Goal: Task Accomplishment & Management: Complete application form

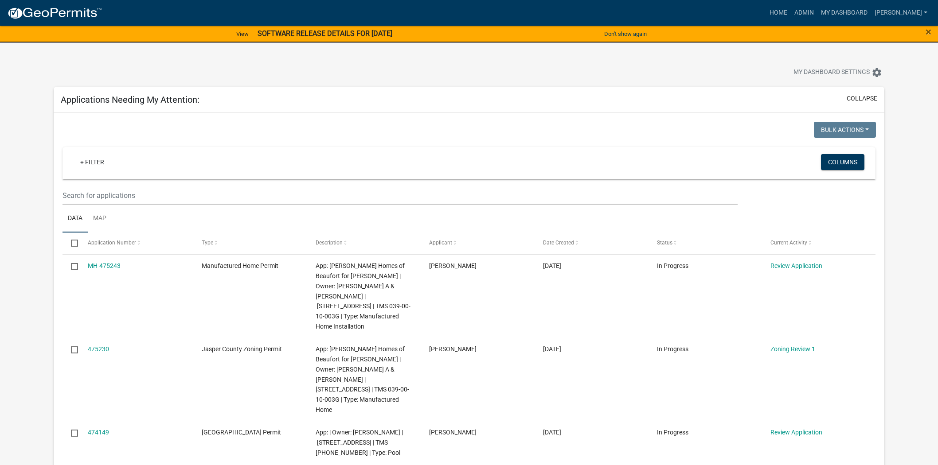
select select "2: 50"
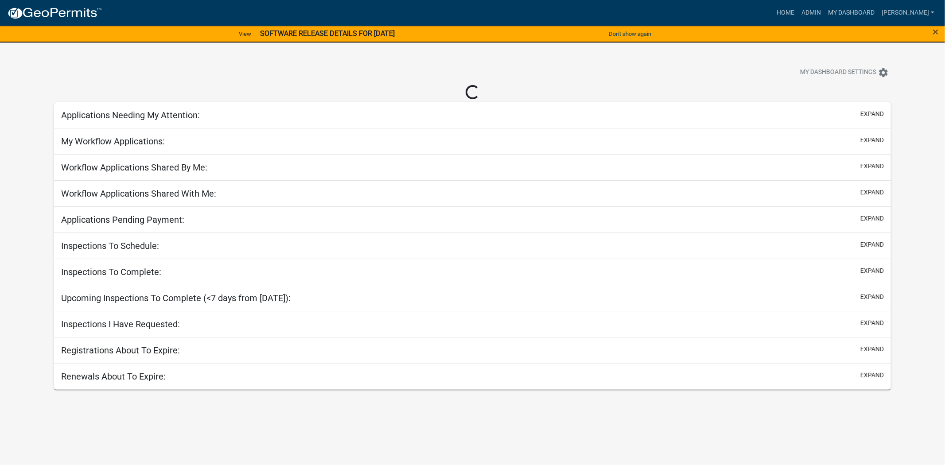
select select "2: 50"
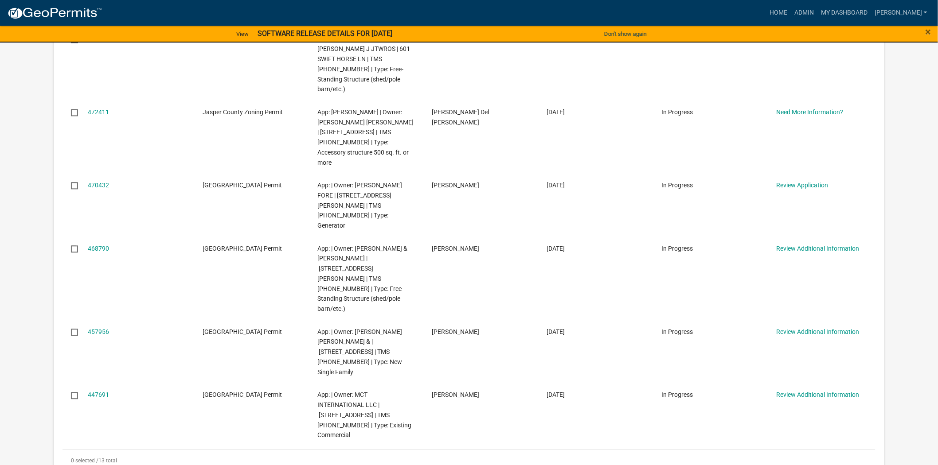
scroll to position [640, 0]
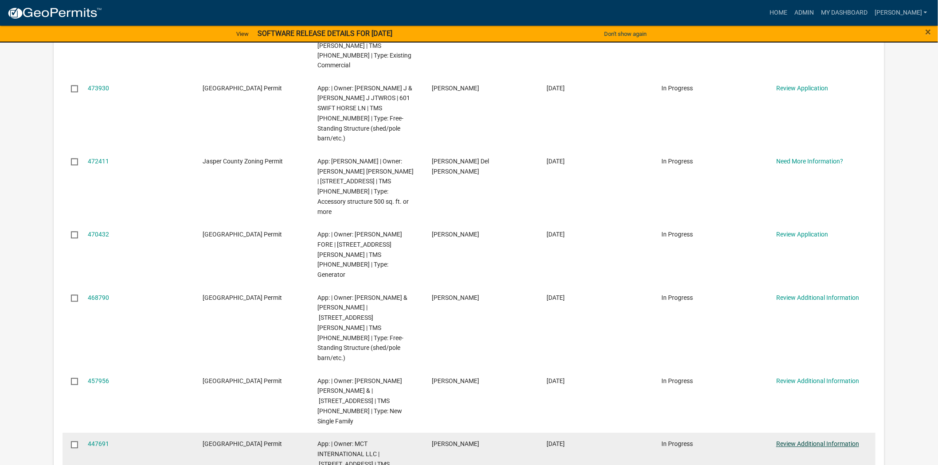
click at [809, 441] on link "Review Additional Information" at bounding box center [817, 444] width 83 height 7
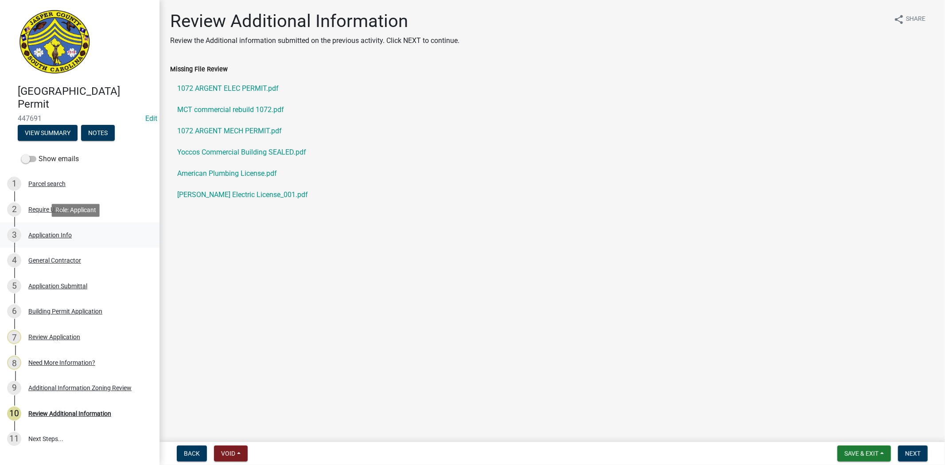
click at [58, 245] on link "3 Application Info" at bounding box center [80, 235] width 160 height 26
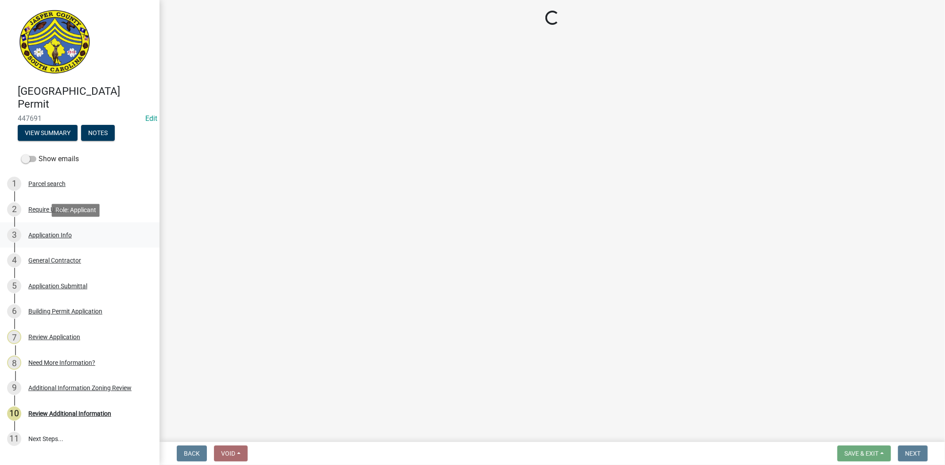
select select "9ee69ee8-4d28-486b-bc7b-e904e70aa828"
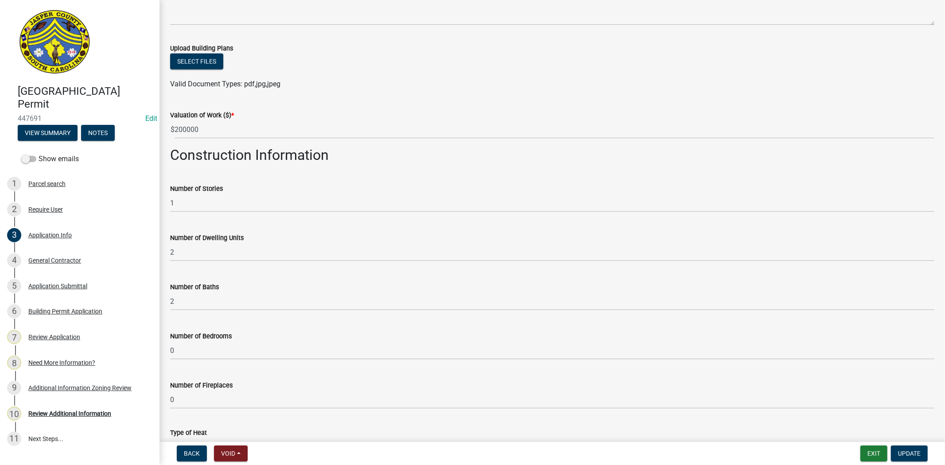
scroll to position [1225, 0]
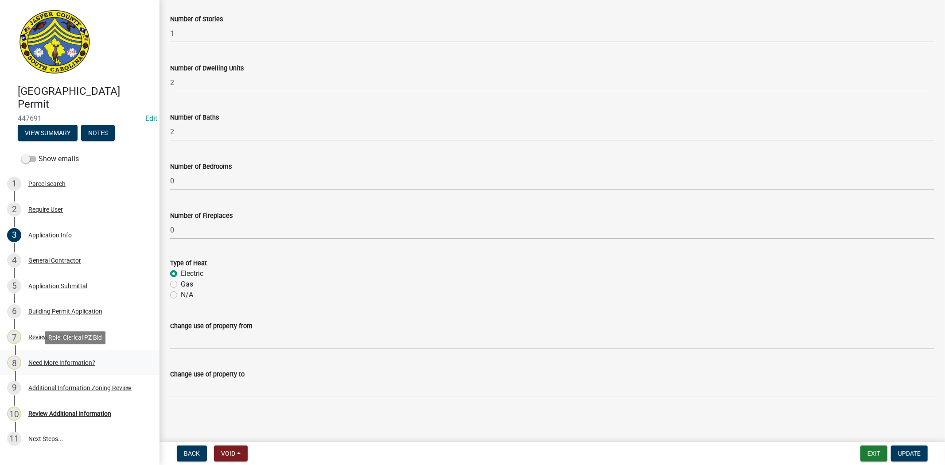
click at [72, 361] on div "Need More Information?" at bounding box center [61, 363] width 67 height 6
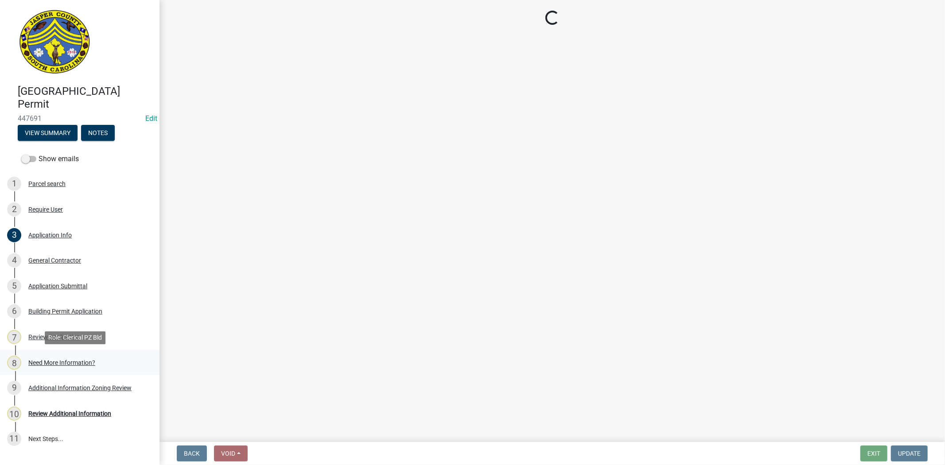
scroll to position [0, 0]
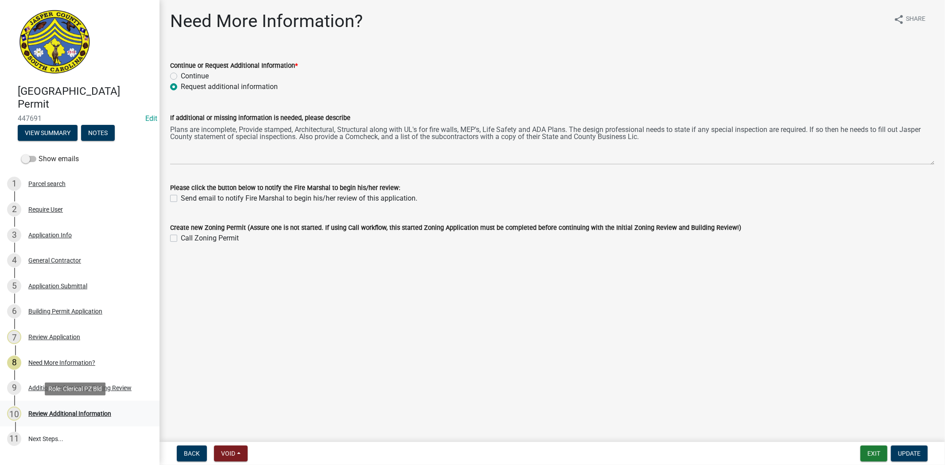
click at [77, 417] on div "10 Review Additional Information" at bounding box center [76, 414] width 138 height 14
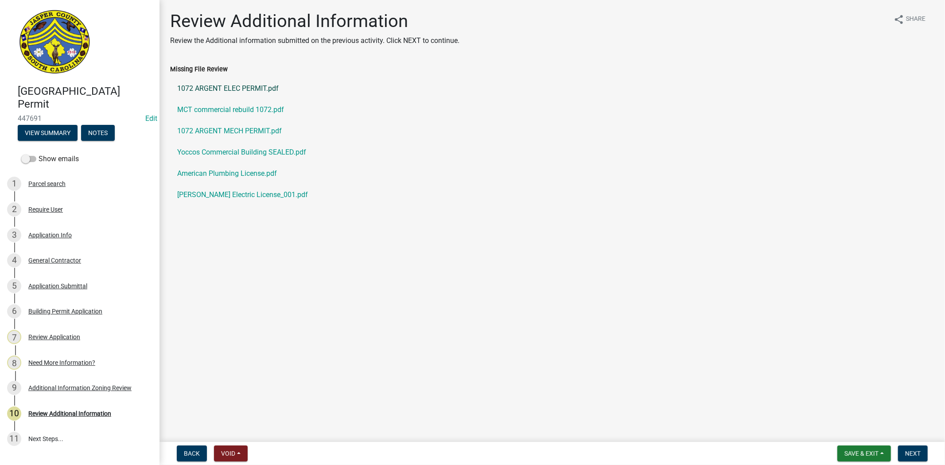
click at [215, 88] on link "1072 ARGENT ELEC PERMIT.pdf" at bounding box center [552, 88] width 764 height 21
click at [219, 106] on link "MCT commercial rebuild 1072.pdf" at bounding box center [552, 109] width 764 height 21
click at [213, 137] on link "1072 ARGENT MECH PERMIT.pdf" at bounding box center [552, 131] width 764 height 21
click at [199, 150] on link "Yoccos Commercial Building SEALED.pdf" at bounding box center [552, 152] width 764 height 21
click at [217, 171] on link "American Plumbing License.pdf" at bounding box center [552, 173] width 764 height 21
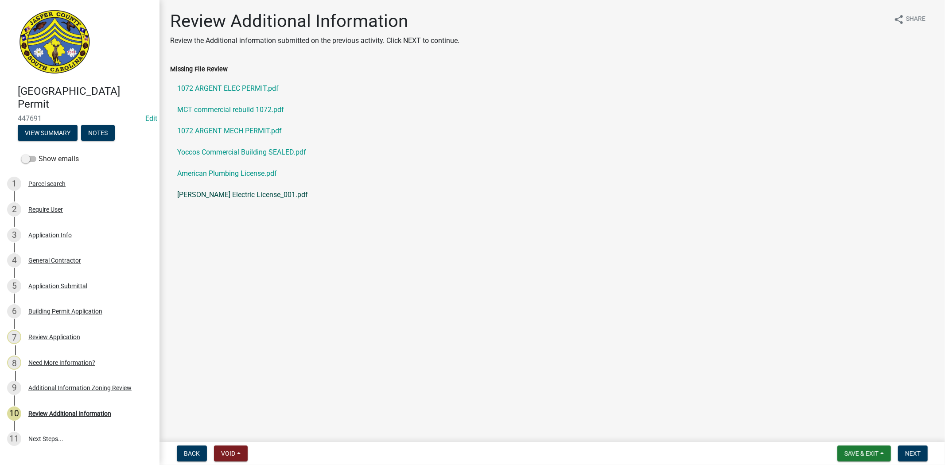
click at [225, 197] on link "Cochran Electric License_001.pdf" at bounding box center [552, 194] width 764 height 21
click at [85, 265] on div "4 General Contractor" at bounding box center [76, 260] width 138 height 14
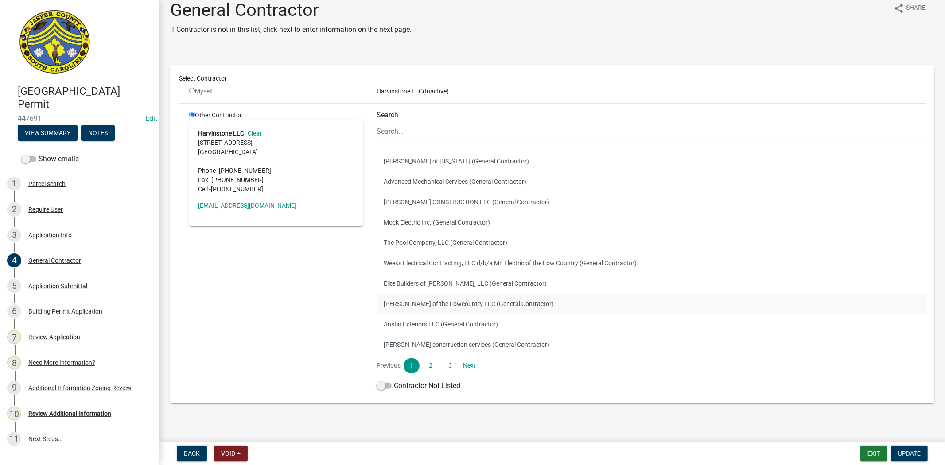
scroll to position [16, 0]
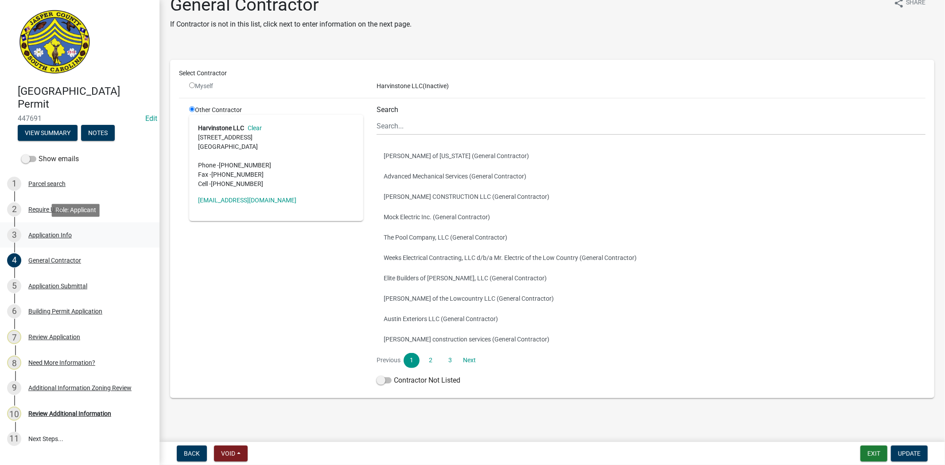
click at [105, 235] on div "3 Application Info" at bounding box center [76, 235] width 138 height 14
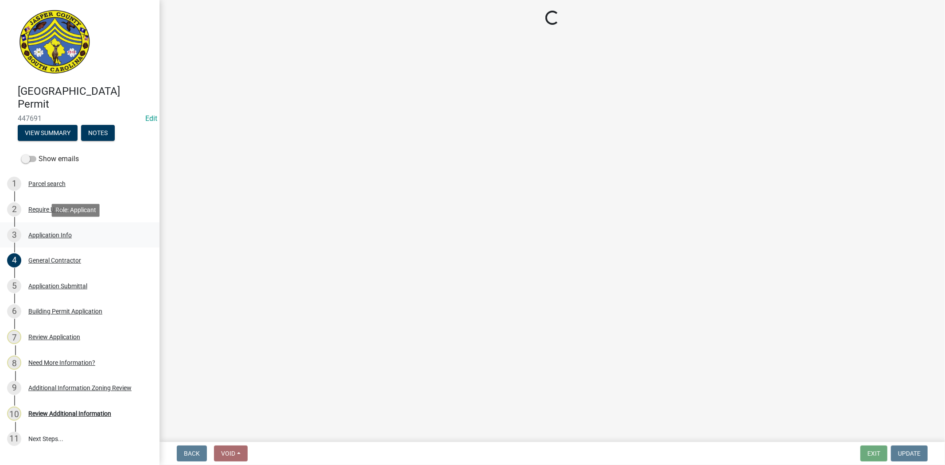
select select "9ee69ee8-4d28-486b-bc7b-e904e70aa828"
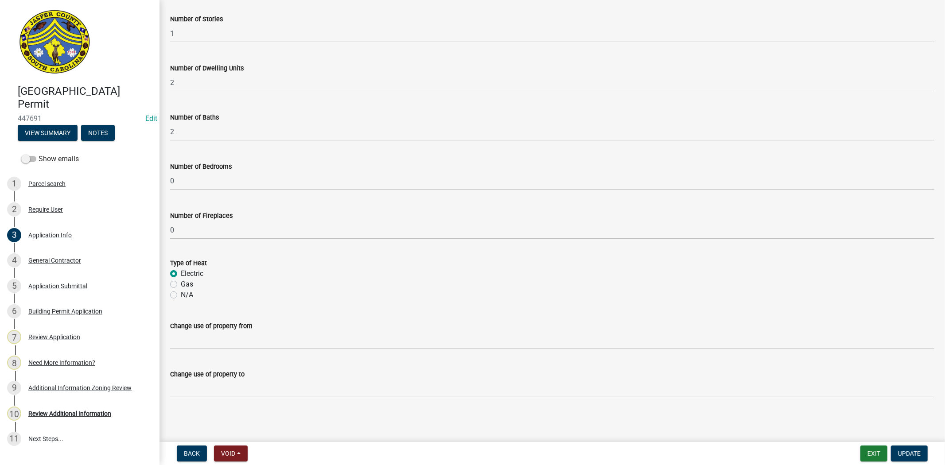
scroll to position [880, 0]
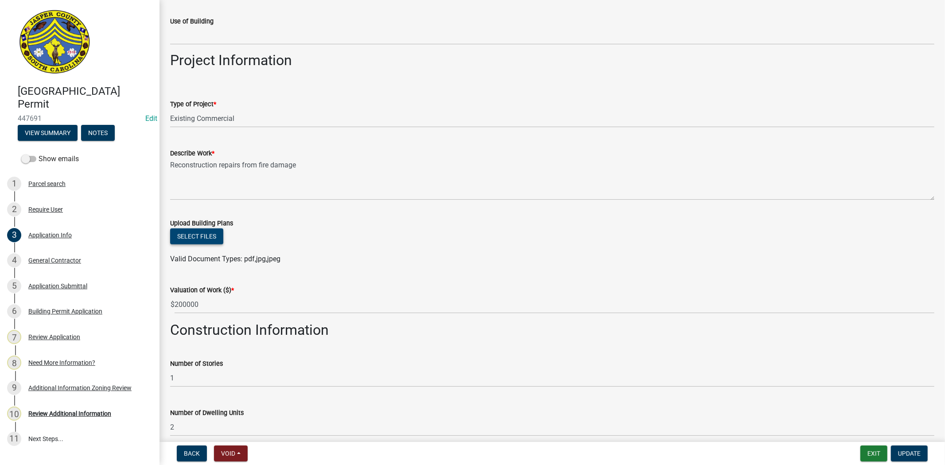
click at [184, 243] on button "Select files" at bounding box center [196, 237] width 53 height 16
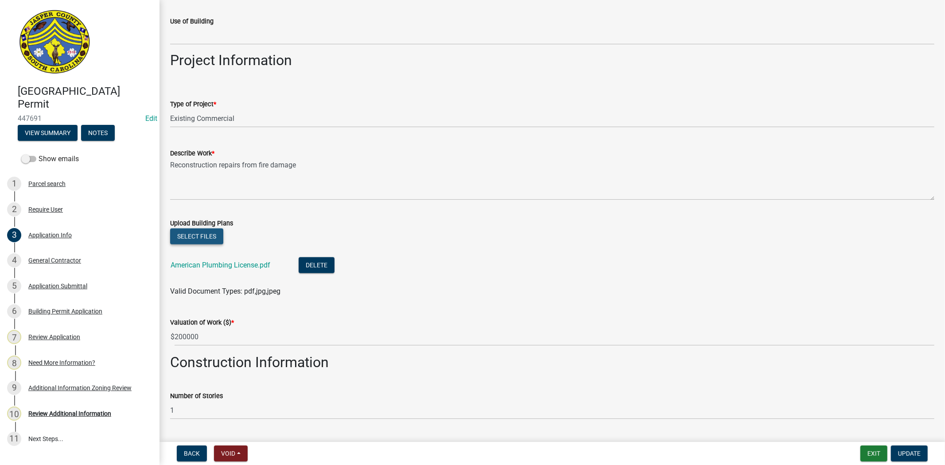
click at [187, 240] on button "Select files" at bounding box center [196, 237] width 53 height 16
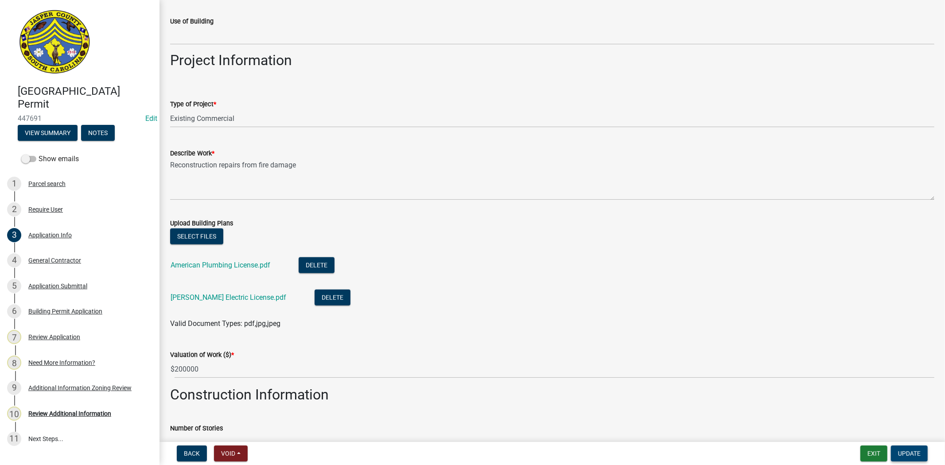
click at [900, 455] on span "Update" at bounding box center [909, 453] width 23 height 7
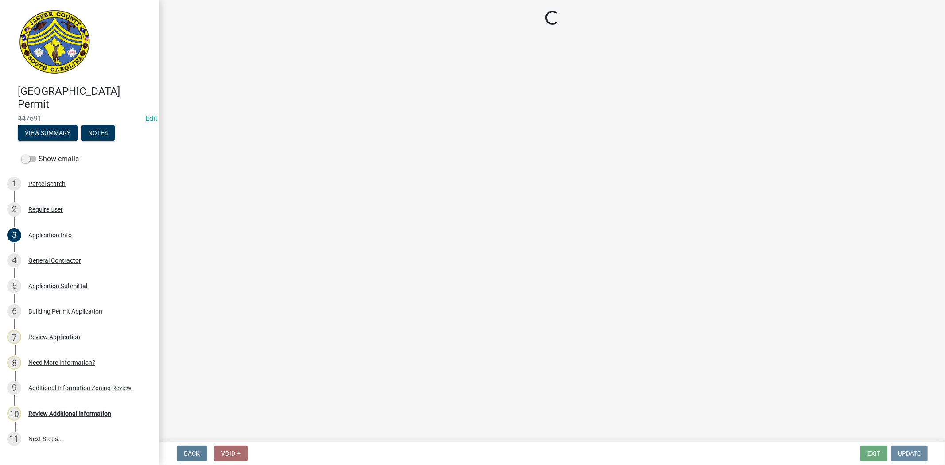
scroll to position [0, 0]
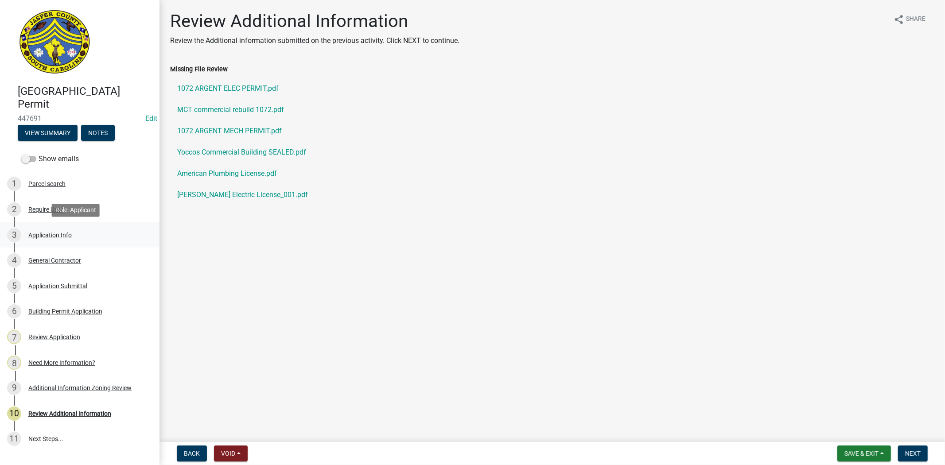
click at [49, 223] on link "3 Application Info" at bounding box center [80, 235] width 160 height 26
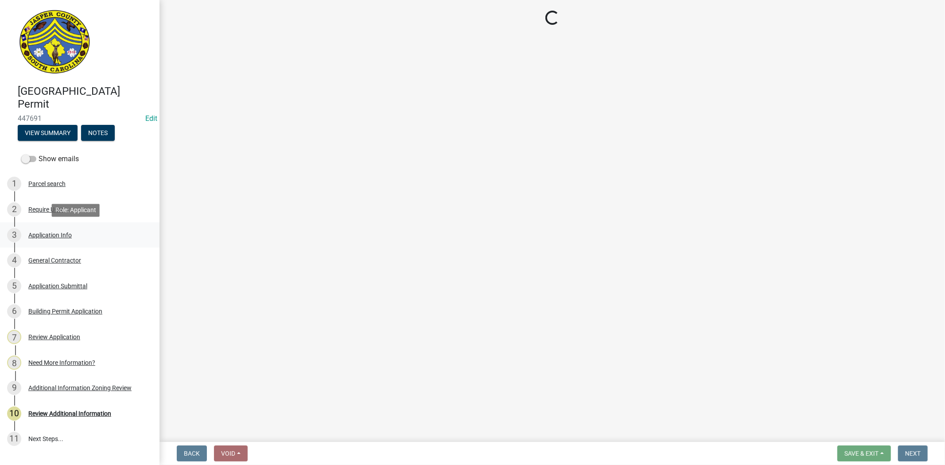
select select "9ee69ee8-4d28-486b-bc7b-e904e70aa828"
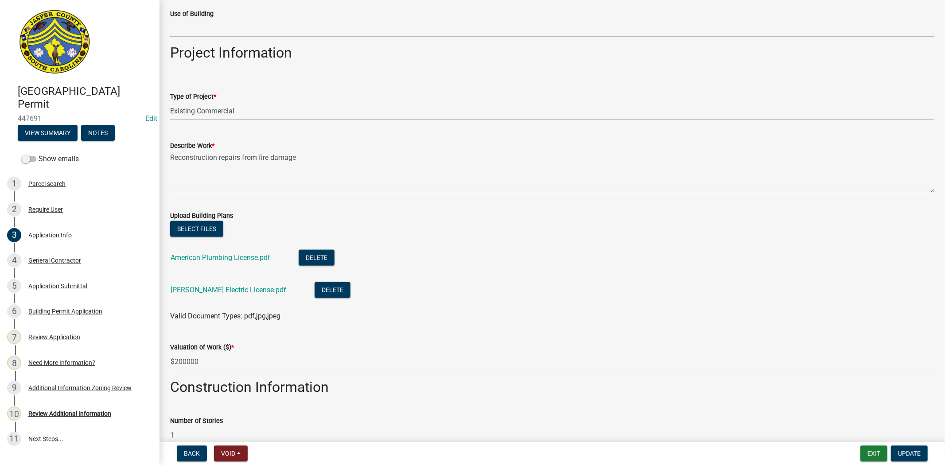
scroll to position [985, 0]
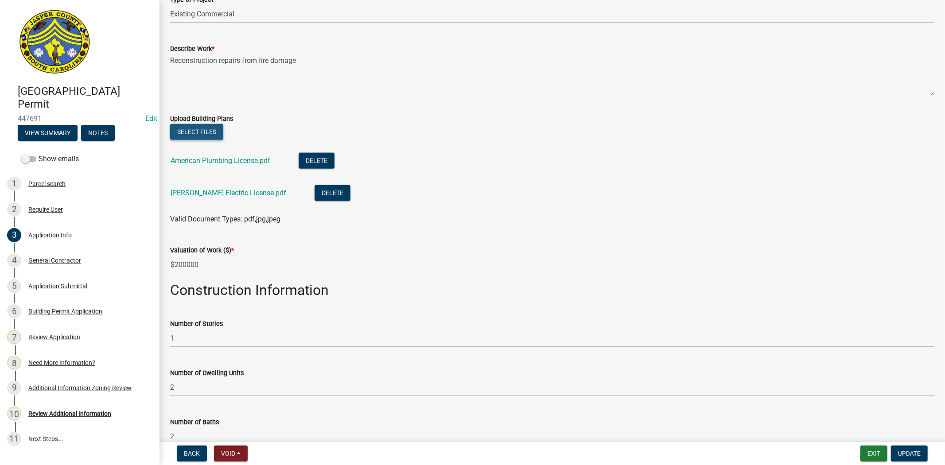
click at [203, 129] on button "Select files" at bounding box center [196, 132] width 53 height 16
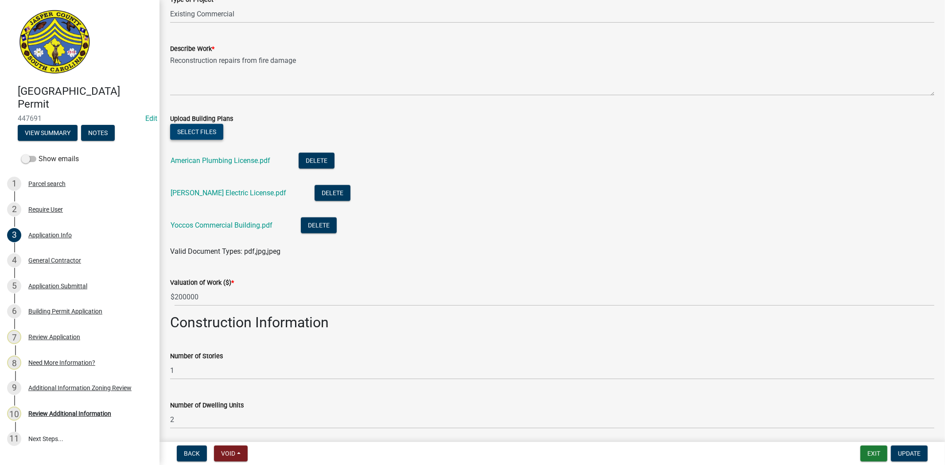
click at [195, 137] on button "Select files" at bounding box center [196, 132] width 53 height 16
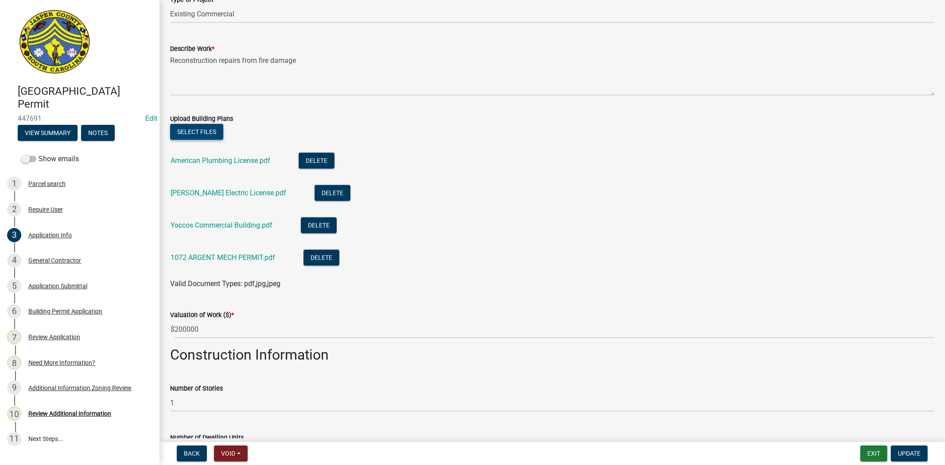
click at [189, 131] on button "Select files" at bounding box center [196, 132] width 53 height 16
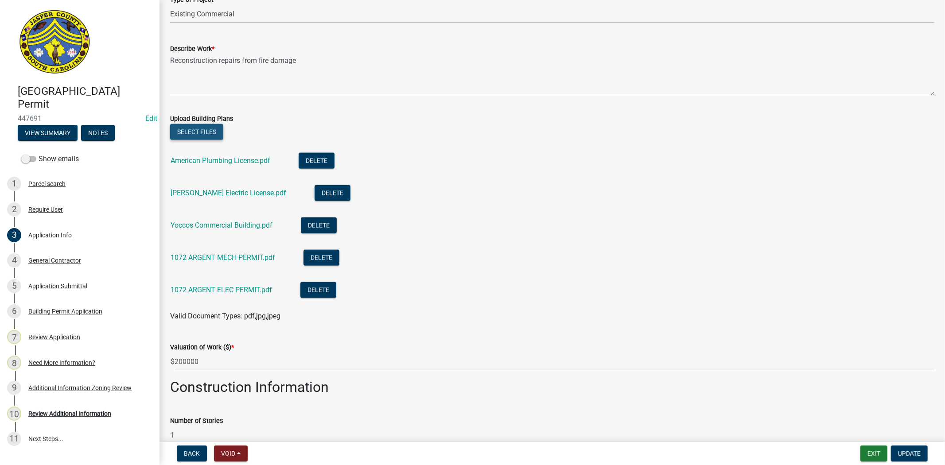
click at [203, 131] on button "Select files" at bounding box center [196, 132] width 53 height 16
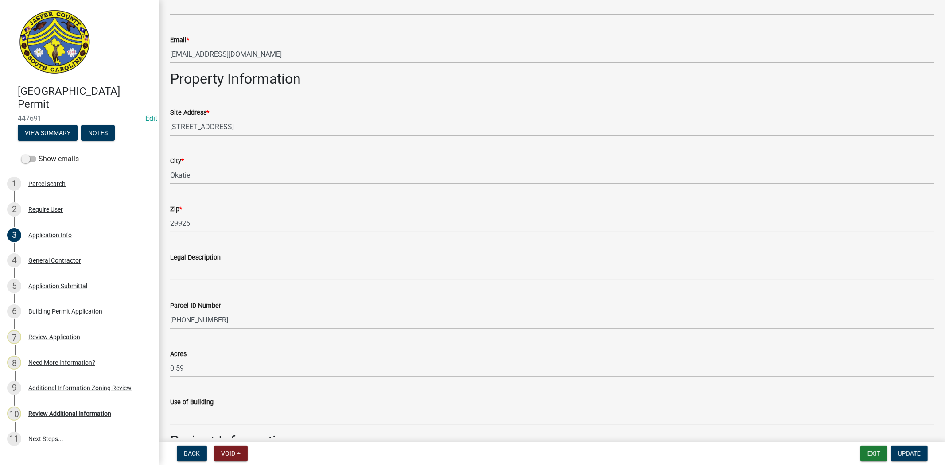
scroll to position [492, 0]
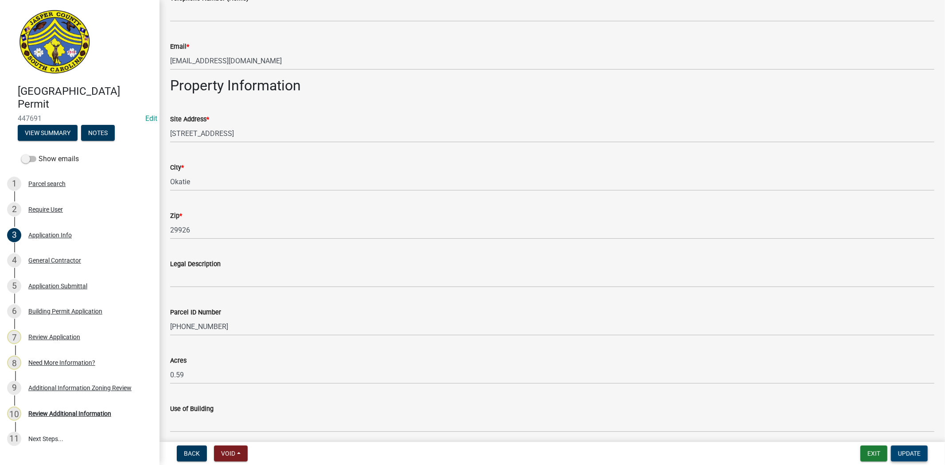
click at [901, 454] on span "Update" at bounding box center [909, 453] width 23 height 7
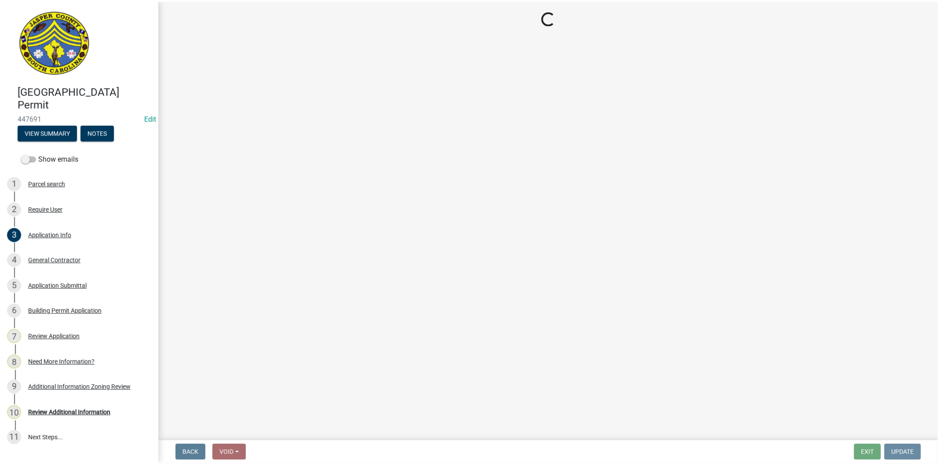
scroll to position [0, 0]
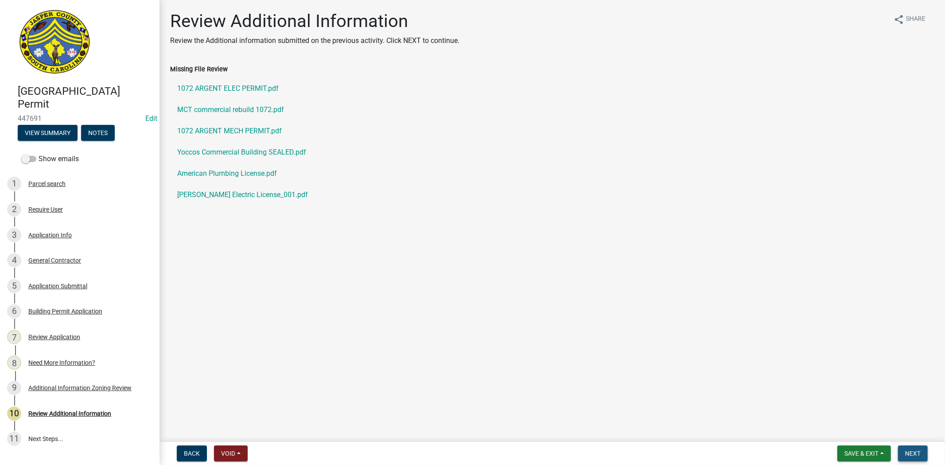
click at [909, 457] on button "Next" at bounding box center [913, 454] width 30 height 16
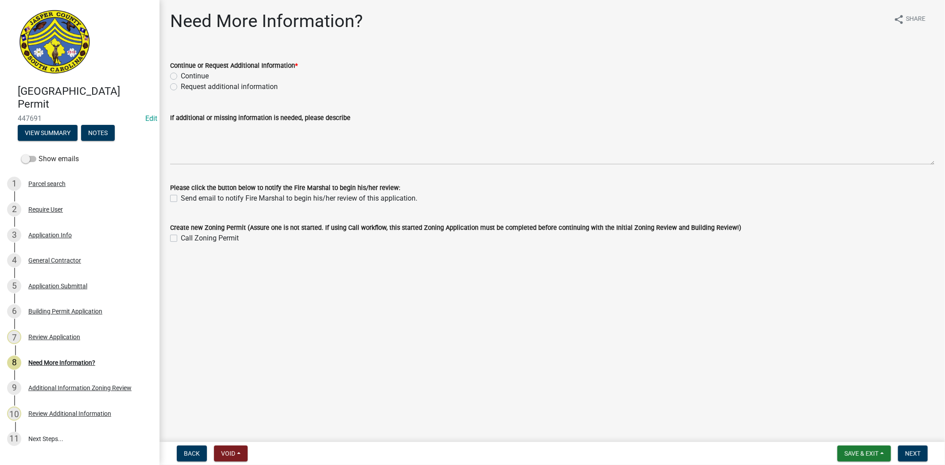
click at [181, 86] on label "Request additional information" at bounding box center [229, 87] width 97 height 11
click at [181, 86] on input "Request additional information" at bounding box center [184, 85] width 6 height 6
radio input "true"
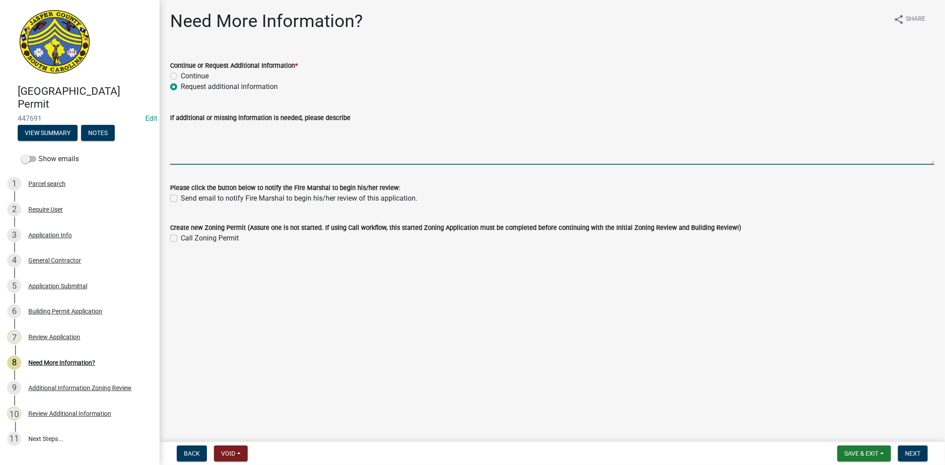
click at [187, 127] on textarea "If additional or missing information is needed, please describe" at bounding box center [552, 144] width 764 height 42
type textarea "will have building official review updated plans"
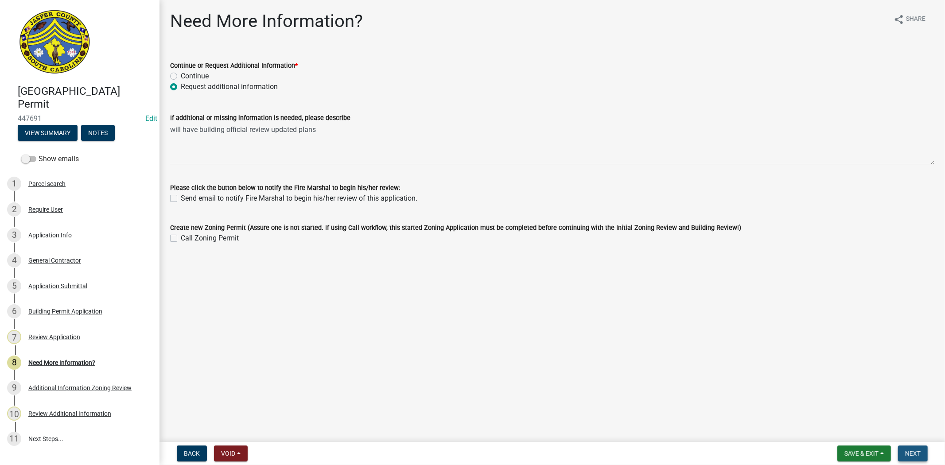
click at [911, 457] on button "Next" at bounding box center [913, 454] width 30 height 16
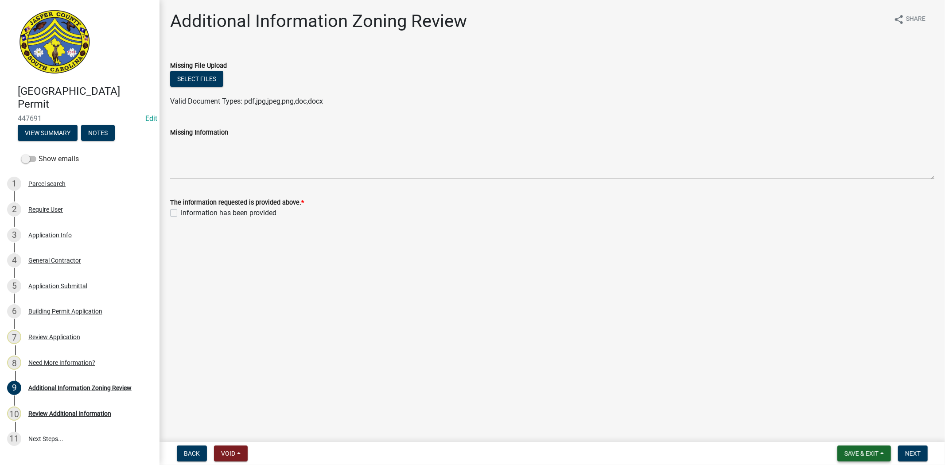
click at [856, 456] on span "Save & Exit" at bounding box center [862, 453] width 34 height 7
click at [830, 431] on button "Save & Exit" at bounding box center [855, 430] width 71 height 21
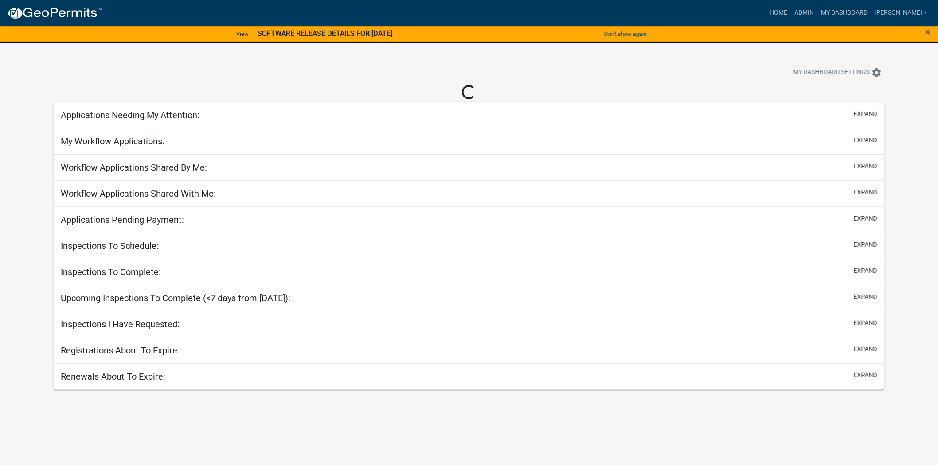
select select "2: 50"
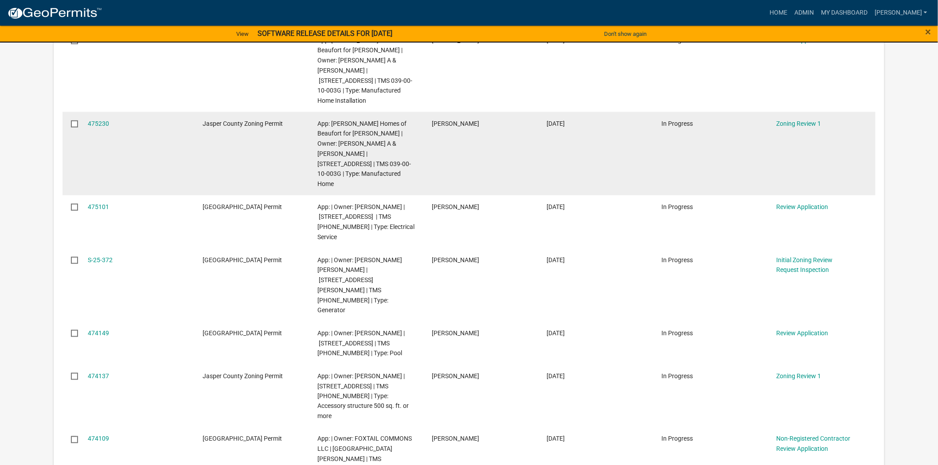
scroll to position [250, 0]
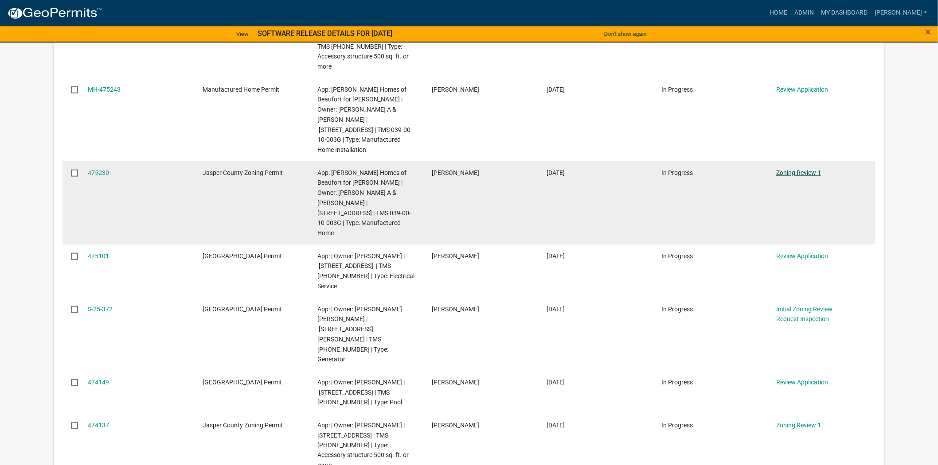
click at [790, 169] on link "Zoning Review 1" at bounding box center [798, 172] width 45 height 7
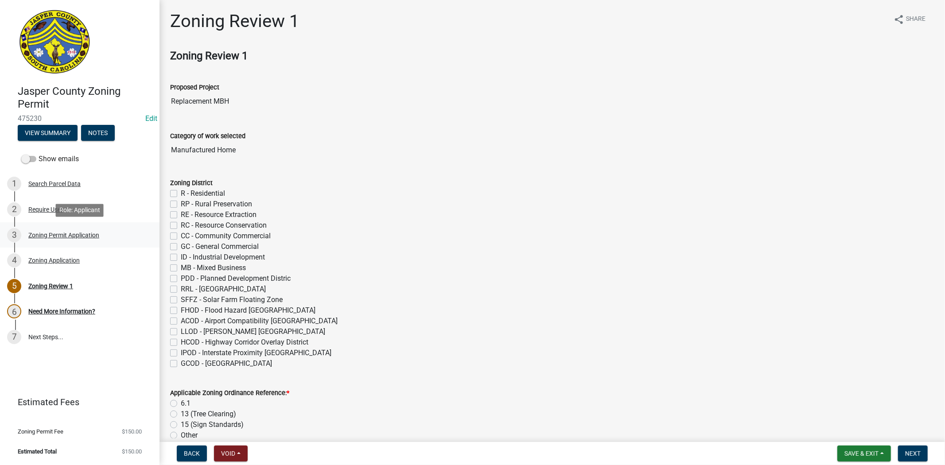
click at [55, 230] on div "3 Zoning Permit Application" at bounding box center [76, 235] width 138 height 14
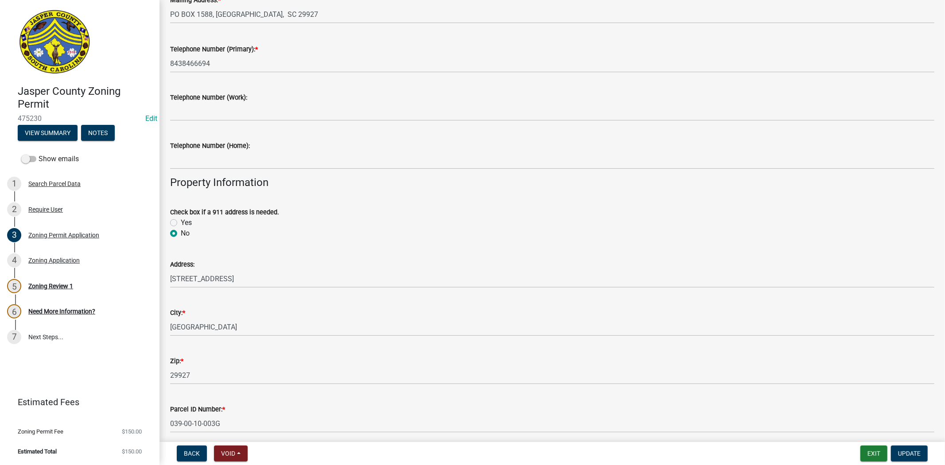
scroll to position [246, 0]
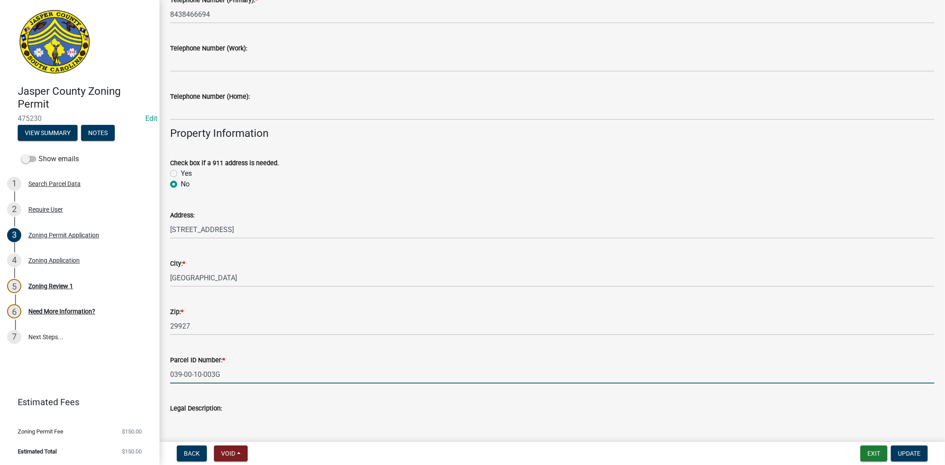
drag, startPoint x: 223, startPoint y: 371, endPoint x: 152, endPoint y: 374, distance: 71.4
click at [152, 374] on div "Jasper County Zoning Permit 475230 Edit View Summary Notes Show emails 1 Search…" at bounding box center [472, 232] width 945 height 465
drag, startPoint x: 179, startPoint y: 375, endPoint x: 397, endPoint y: 376, distance: 218.5
click at [419, 372] on input "039-00-10-003G" at bounding box center [552, 375] width 764 height 18
drag, startPoint x: 214, startPoint y: 376, endPoint x: 164, endPoint y: 375, distance: 50.5
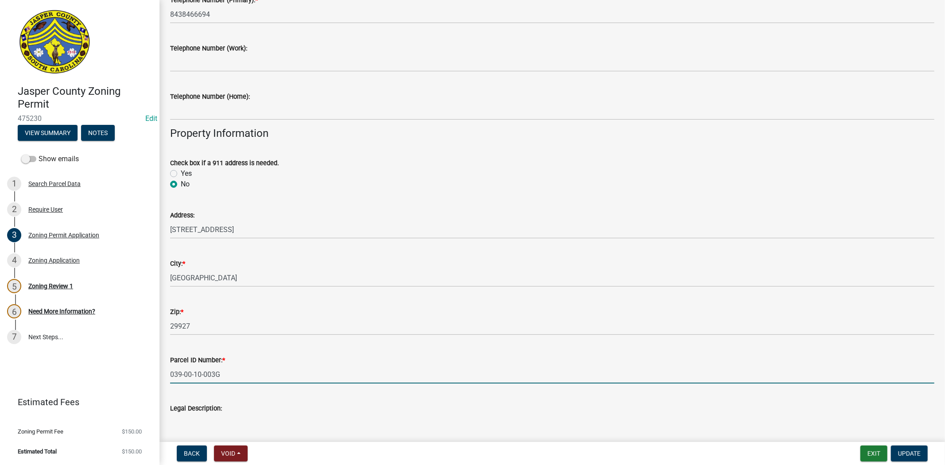
click at [164, 375] on div "Parcel ID Number: * 039-00-10-003G" at bounding box center [553, 363] width 778 height 41
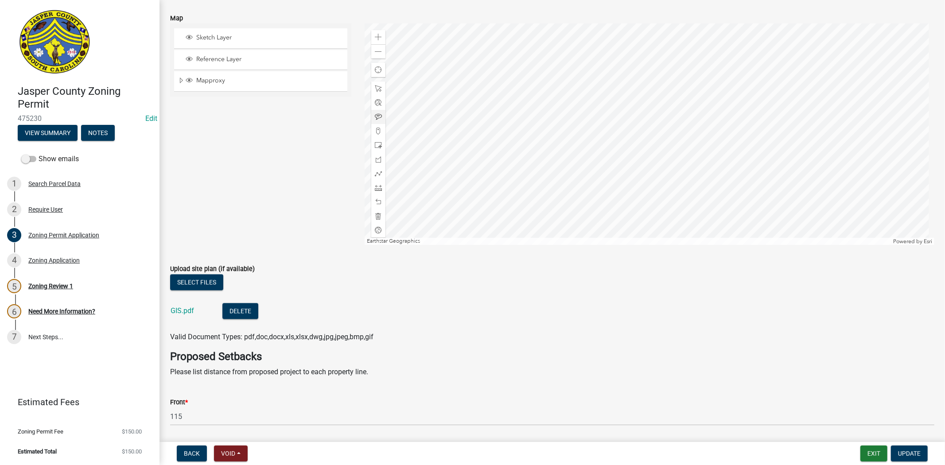
scroll to position [1526, 0]
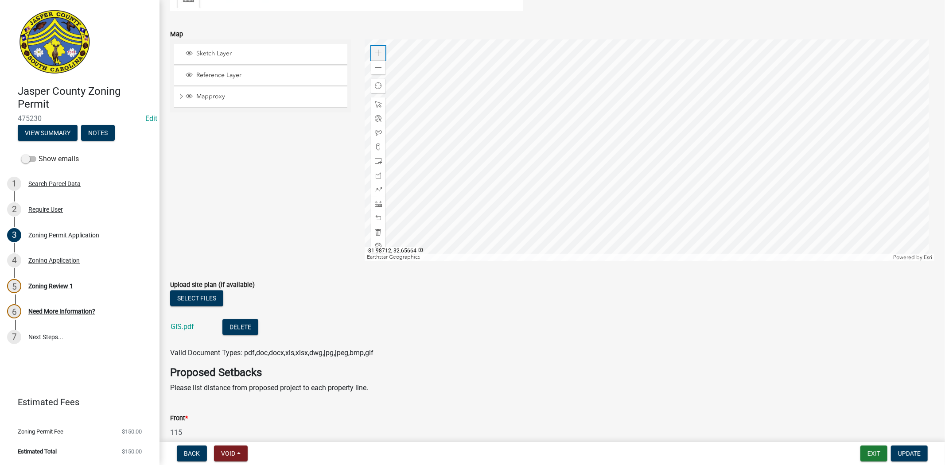
click at [380, 53] on div "Zoom in" at bounding box center [378, 53] width 14 height 14
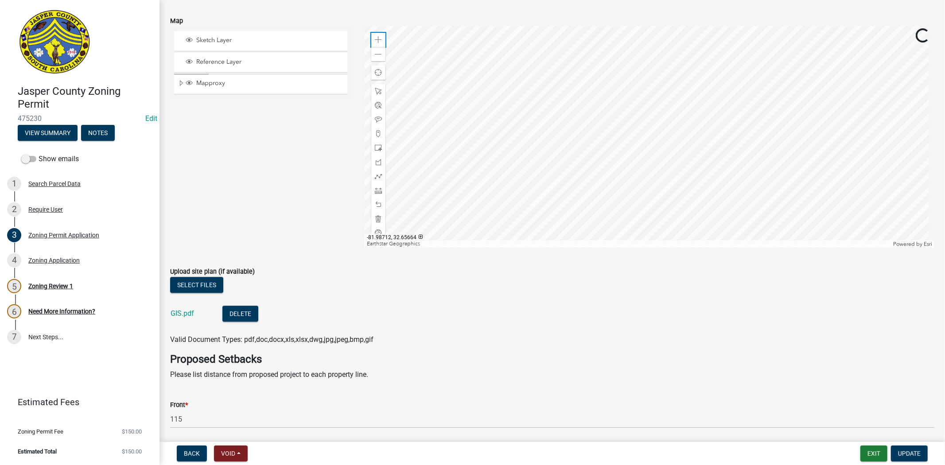
scroll to position [1575, 0]
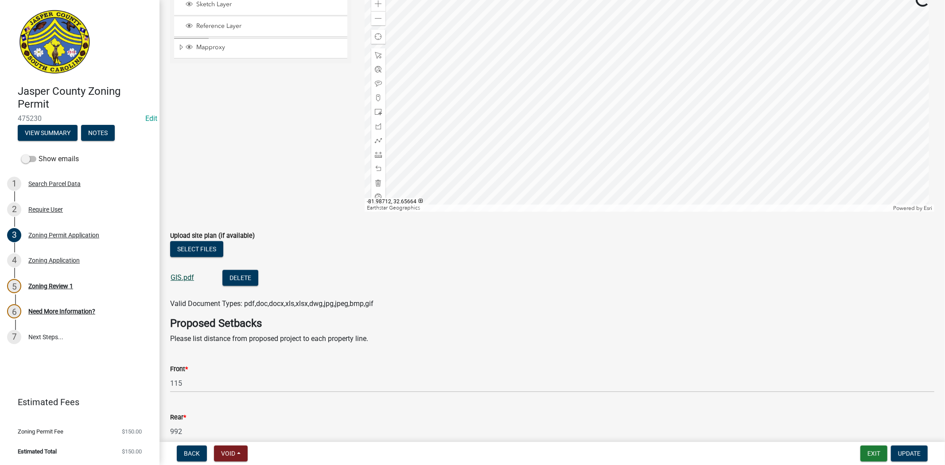
click at [191, 277] on link "GIS.pdf" at bounding box center [182, 277] width 23 height 8
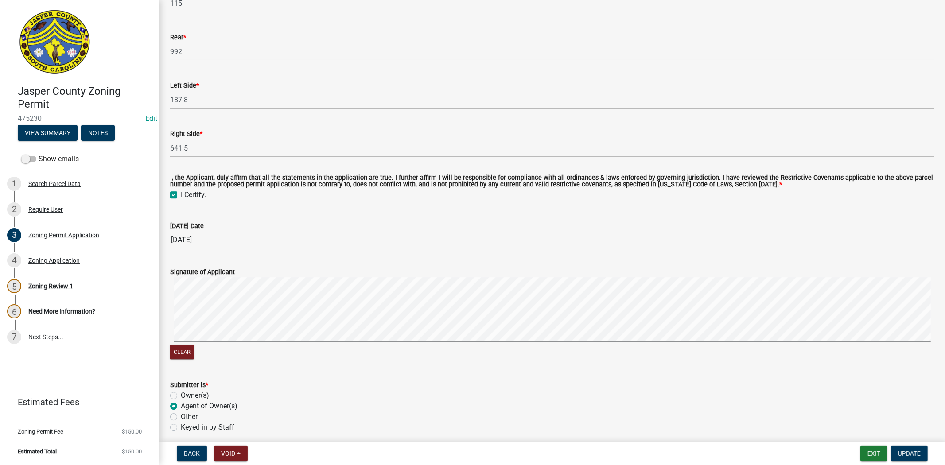
scroll to position [1992, 0]
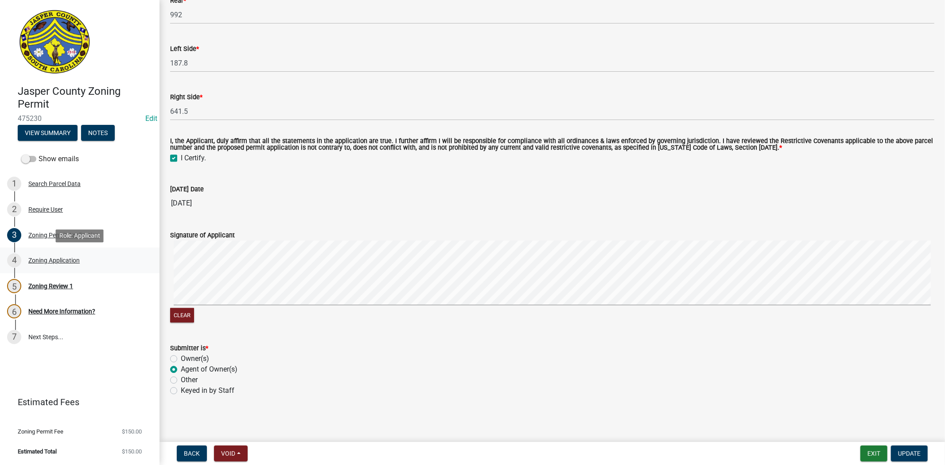
click at [46, 271] on link "4 Zoning Application" at bounding box center [80, 261] width 160 height 26
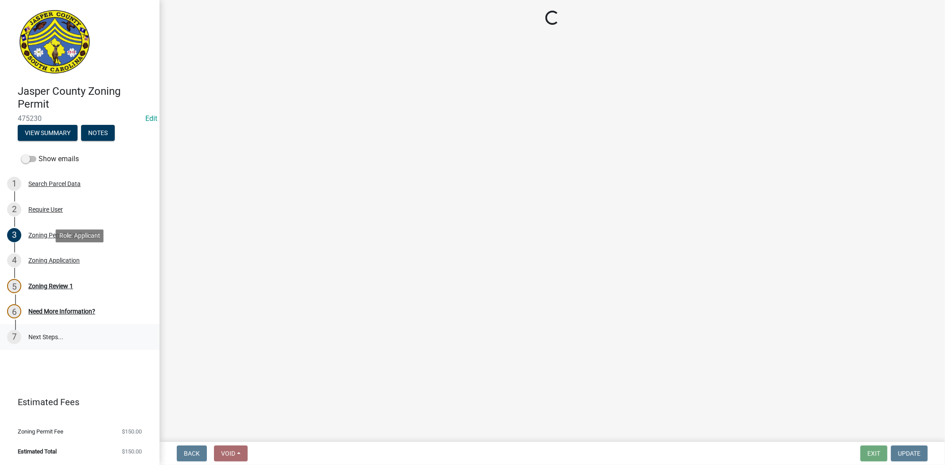
scroll to position [0, 0]
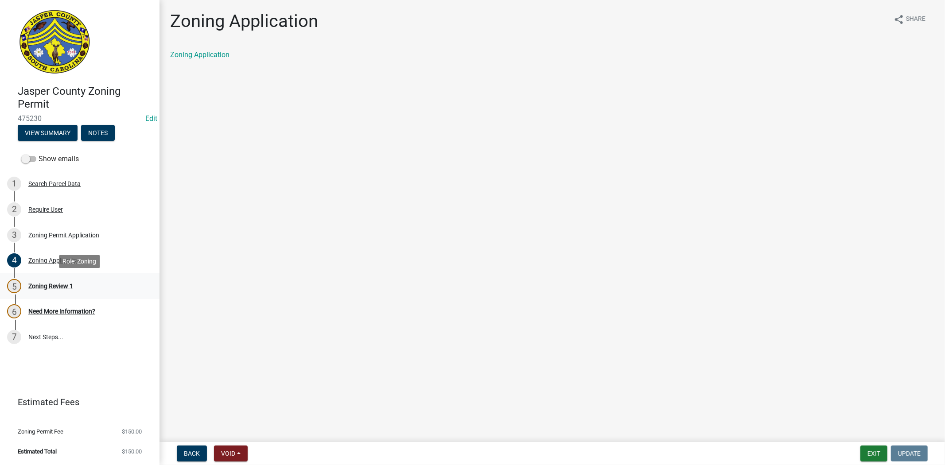
click at [40, 283] on div "Zoning Review 1" at bounding box center [50, 286] width 45 height 6
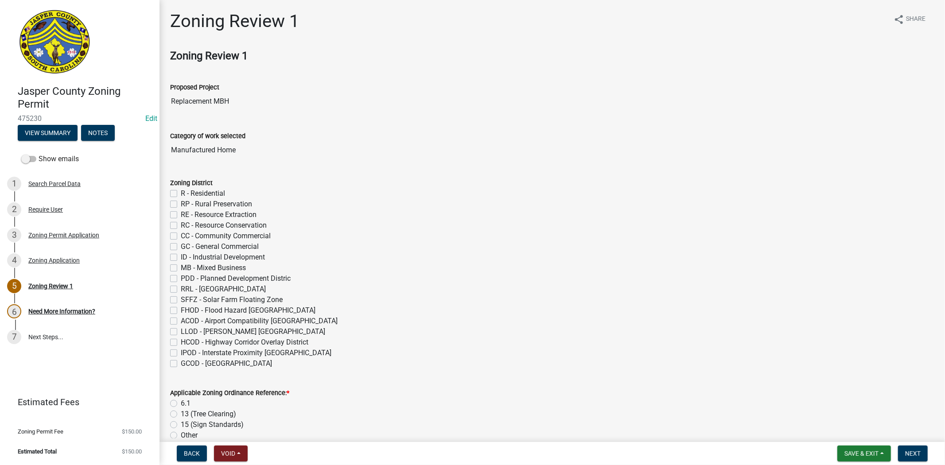
click at [181, 205] on label "RP - Rural Preservation" at bounding box center [216, 204] width 71 height 11
click at [181, 205] on input "RP - Rural Preservation" at bounding box center [184, 202] width 6 height 6
checkbox input "true"
checkbox input "false"
checkbox input "true"
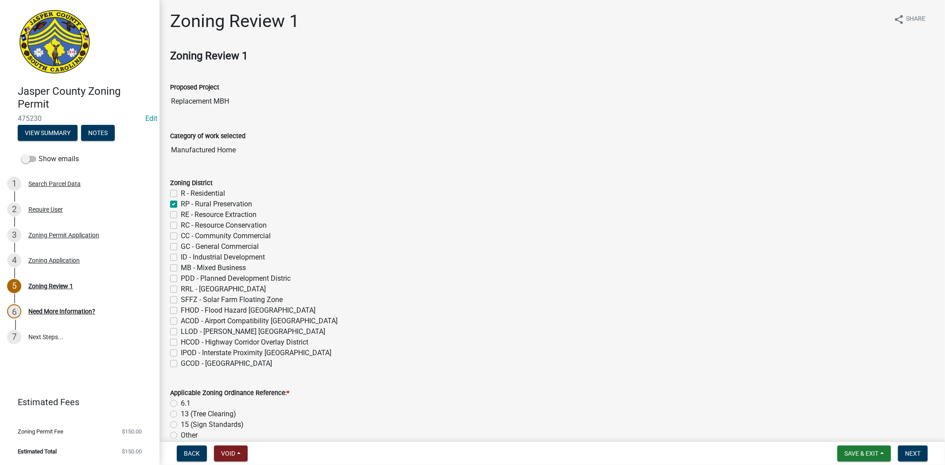
checkbox input "false"
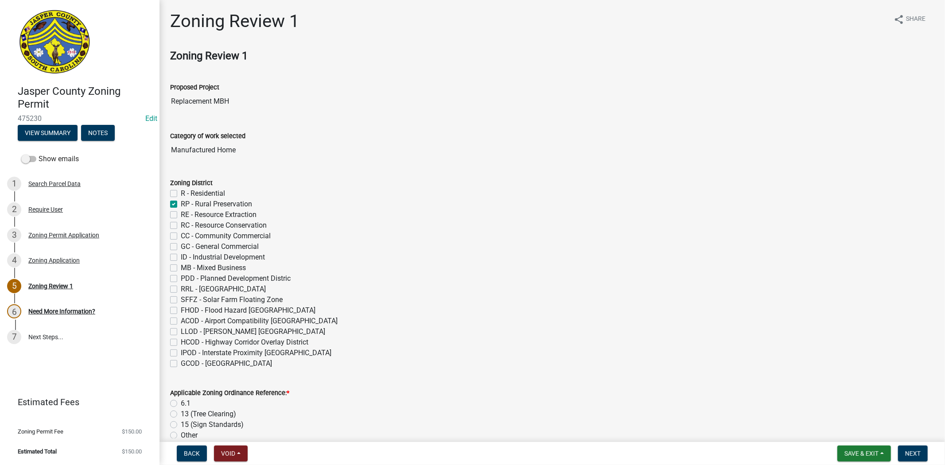
checkbox input "false"
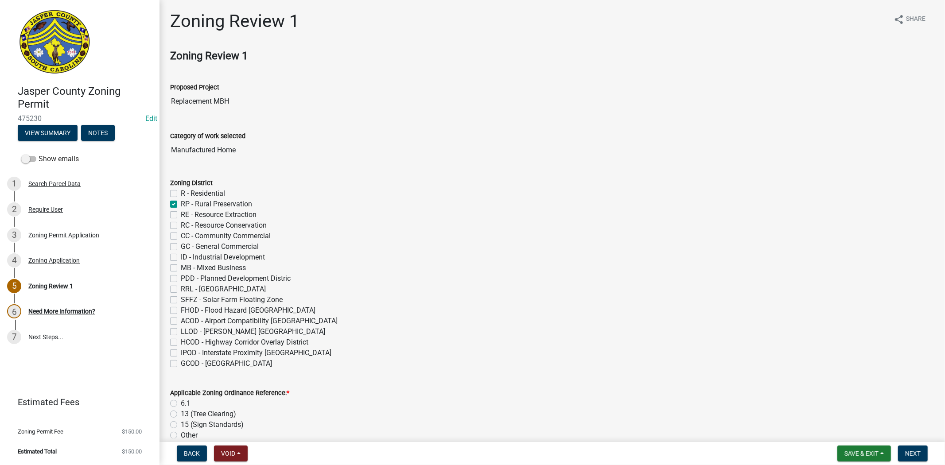
checkbox input "false"
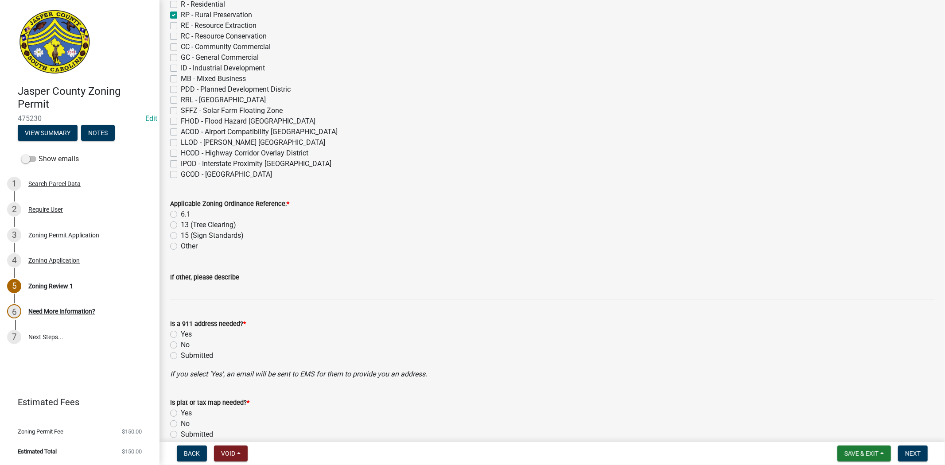
scroll to position [197, 0]
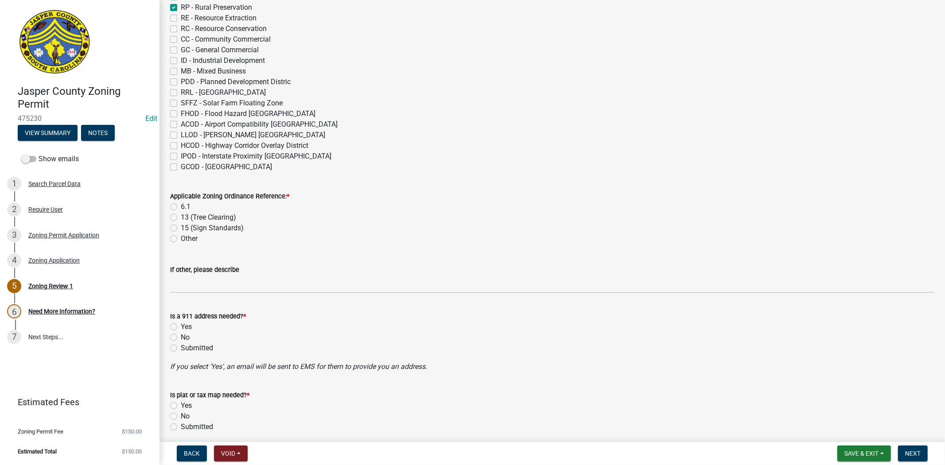
click at [181, 209] on label "6.1" at bounding box center [186, 207] width 10 height 11
click at [181, 207] on input "6.1" at bounding box center [184, 205] width 6 height 6
radio input "true"
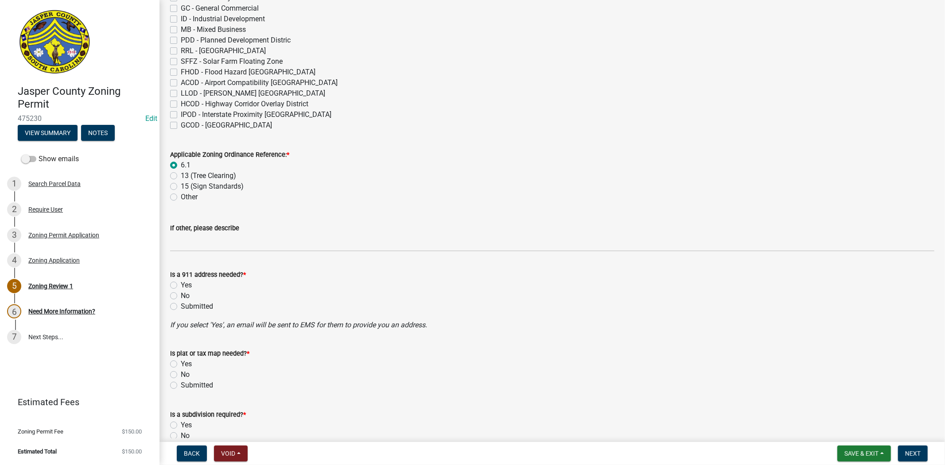
scroll to position [295, 0]
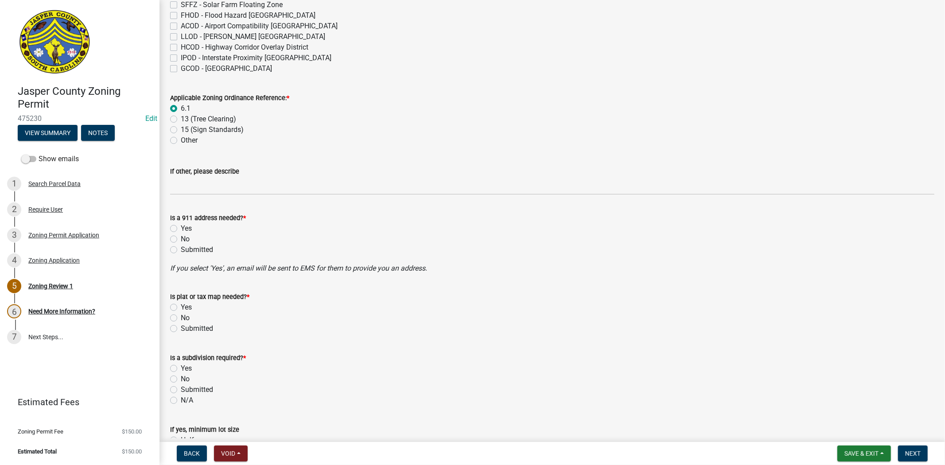
click at [181, 238] on label "No" at bounding box center [185, 239] width 9 height 11
click at [181, 238] on input "No" at bounding box center [184, 237] width 6 height 6
radio input "true"
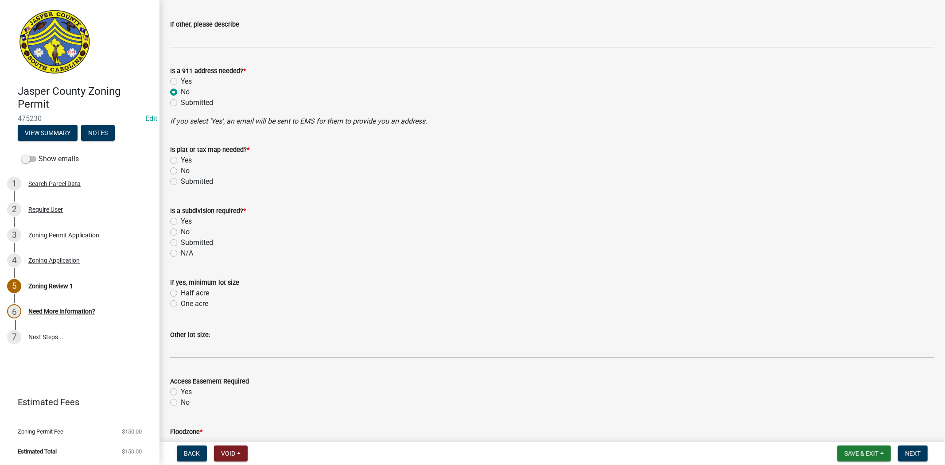
scroll to position [443, 0]
click at [181, 170] on label "No" at bounding box center [185, 170] width 9 height 11
click at [181, 170] on input "No" at bounding box center [184, 168] width 6 height 6
radio input "true"
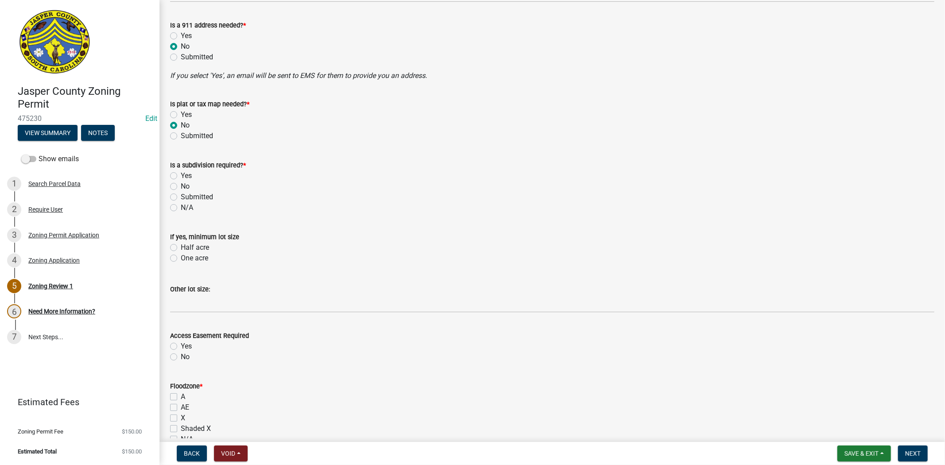
scroll to position [541, 0]
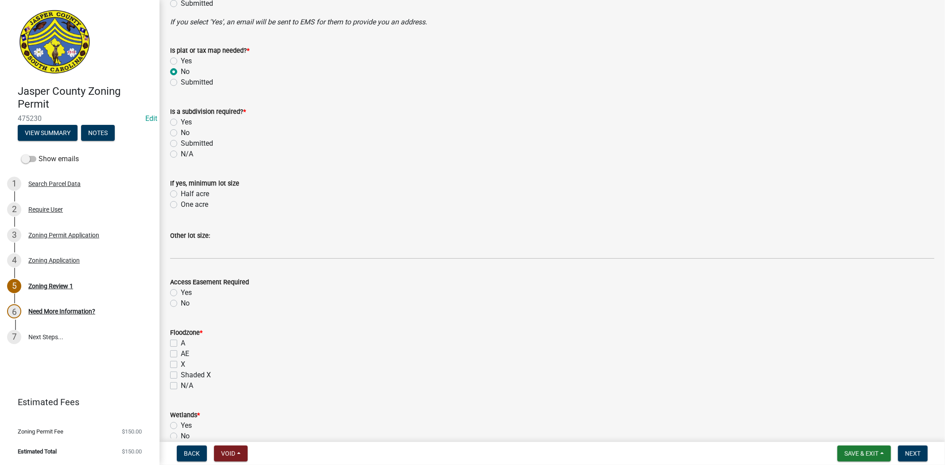
click at [181, 133] on label "No" at bounding box center [185, 133] width 9 height 11
click at [181, 133] on input "No" at bounding box center [184, 131] width 6 height 6
radio input "true"
click at [181, 204] on label "One acre" at bounding box center [194, 204] width 27 height 11
click at [181, 204] on input "One acre" at bounding box center [184, 202] width 6 height 6
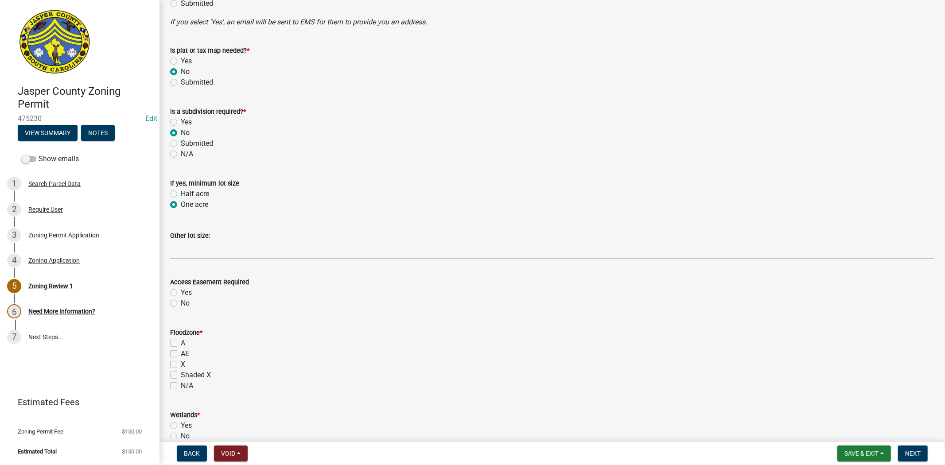
radio input "true"
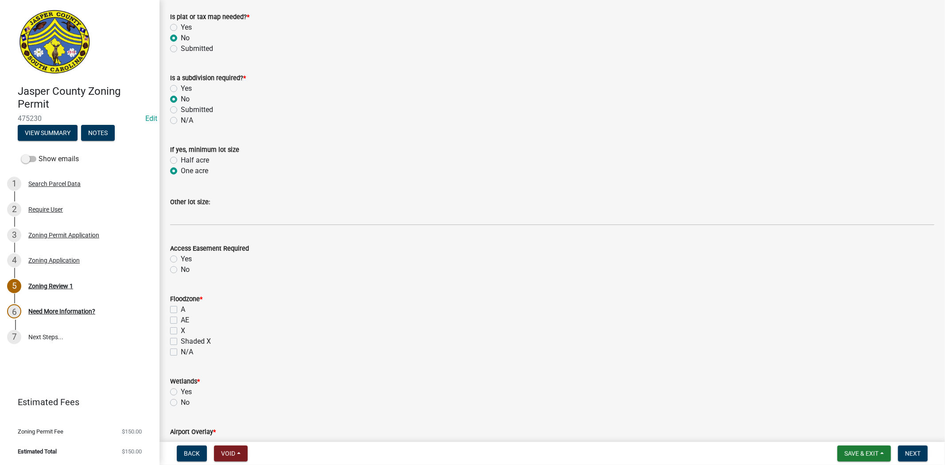
scroll to position [738, 0]
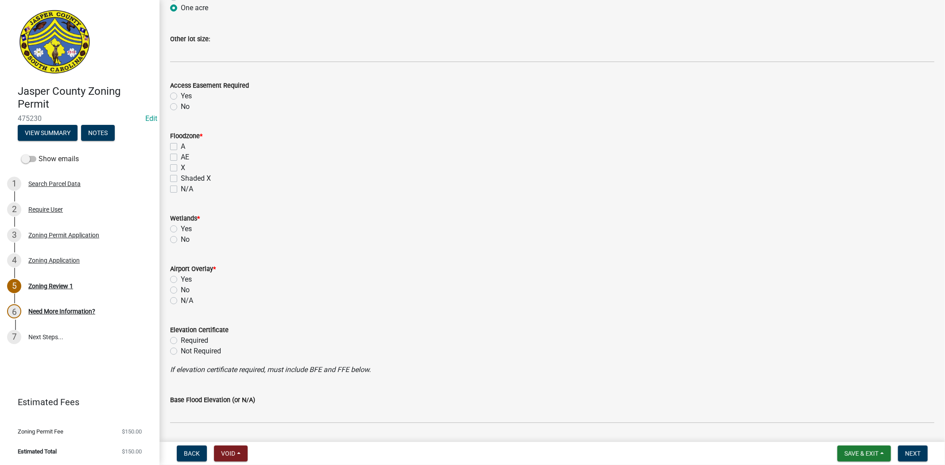
click at [181, 167] on label "X" at bounding box center [183, 168] width 4 height 11
click at [181, 167] on input "X" at bounding box center [184, 166] width 6 height 6
checkbox input "true"
checkbox input "false"
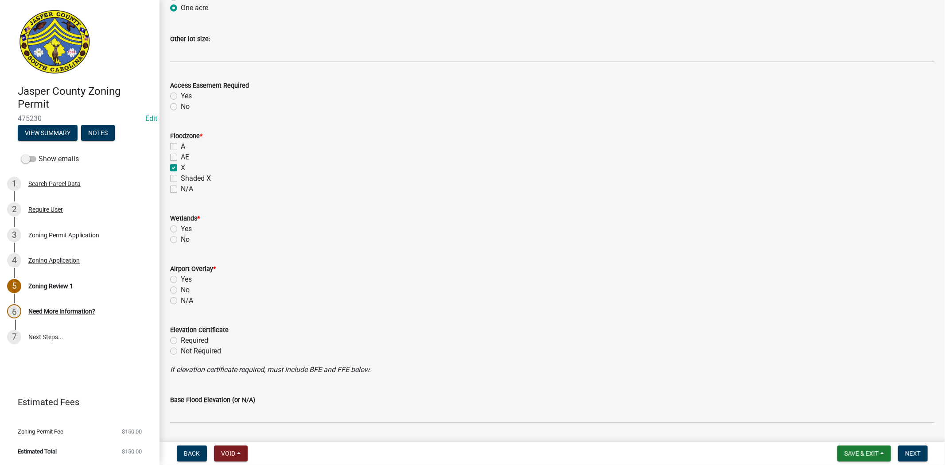
checkbox input "true"
checkbox input "false"
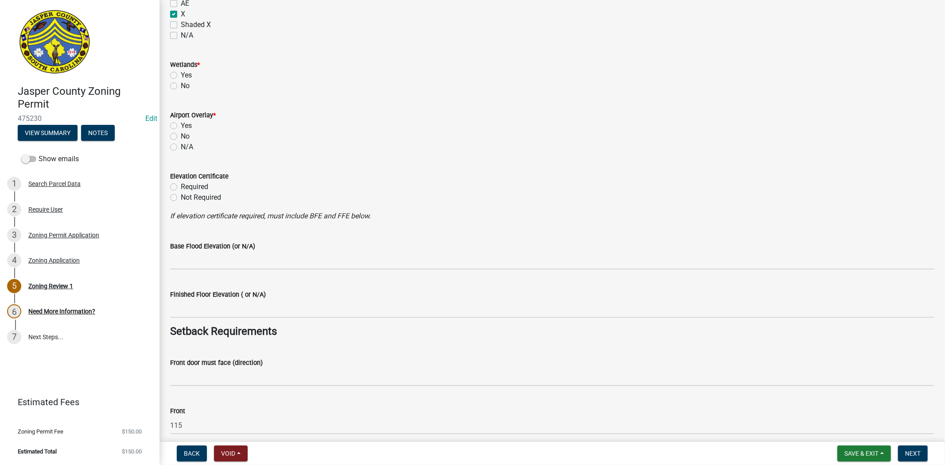
scroll to position [886, 0]
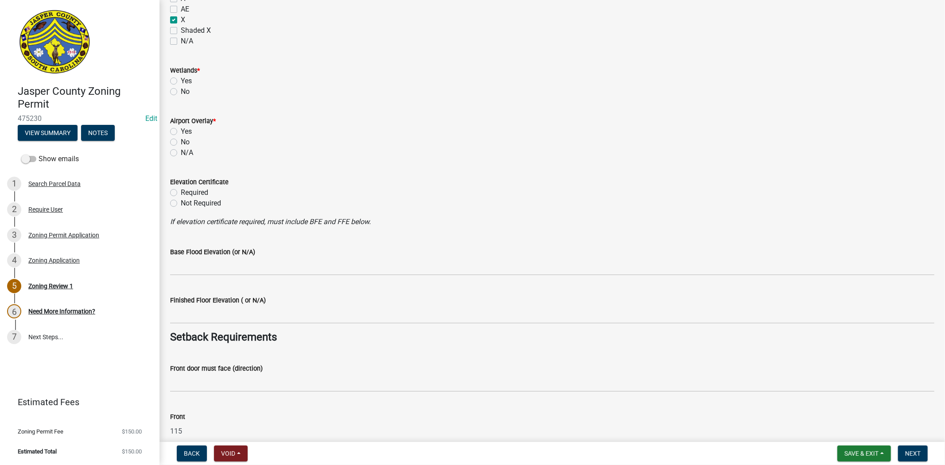
click at [181, 91] on label "No" at bounding box center [185, 91] width 9 height 11
click at [181, 91] on input "No" at bounding box center [184, 89] width 6 height 6
radio input "true"
click at [181, 141] on label "No" at bounding box center [185, 142] width 9 height 11
click at [181, 141] on input "No" at bounding box center [184, 140] width 6 height 6
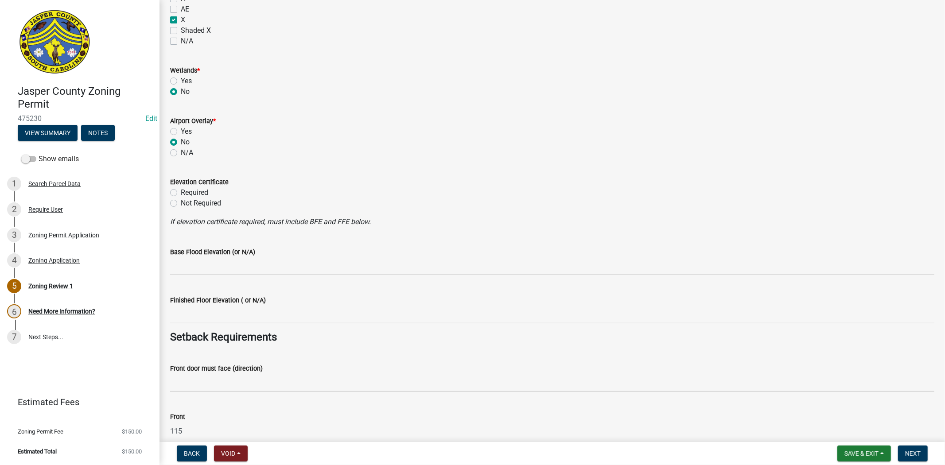
radio input "true"
click at [181, 204] on label "Not Required" at bounding box center [201, 203] width 40 height 11
click at [181, 204] on input "Not Required" at bounding box center [184, 201] width 6 height 6
radio input "true"
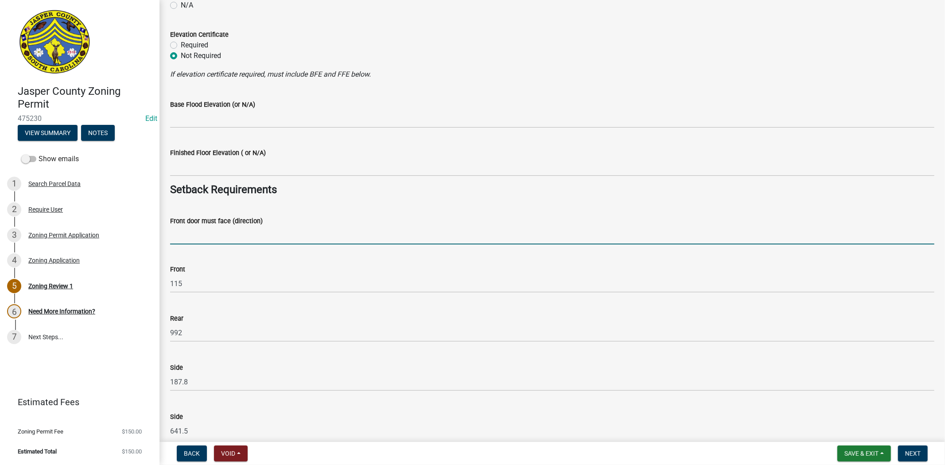
click at [205, 235] on input "Front door must face (direction)" at bounding box center [552, 235] width 764 height 18
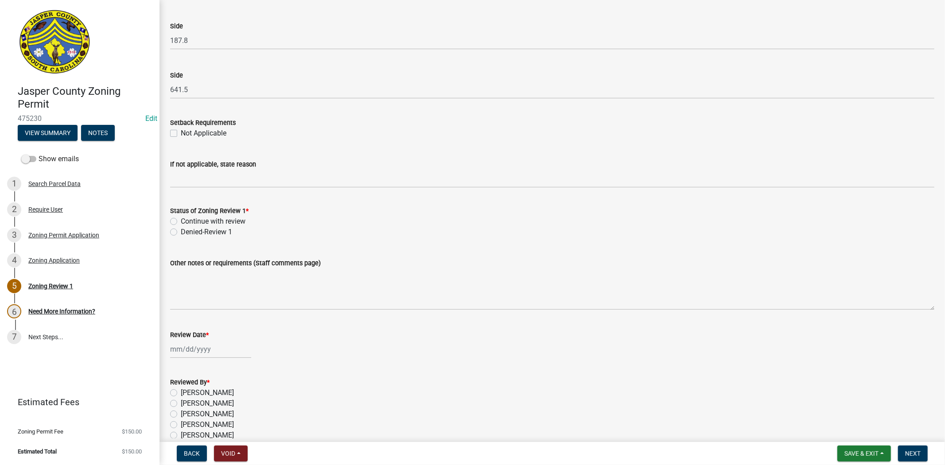
scroll to position [1379, 0]
type input "okatie Hwy"
click at [181, 220] on label "Continue with review" at bounding box center [213, 218] width 65 height 11
click at [181, 219] on input "Continue with review" at bounding box center [184, 216] width 6 height 6
radio input "true"
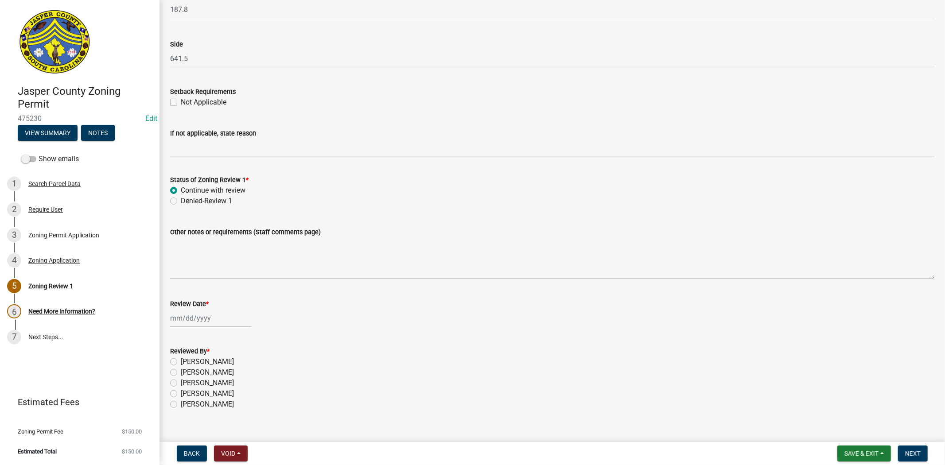
scroll to position [1420, 0]
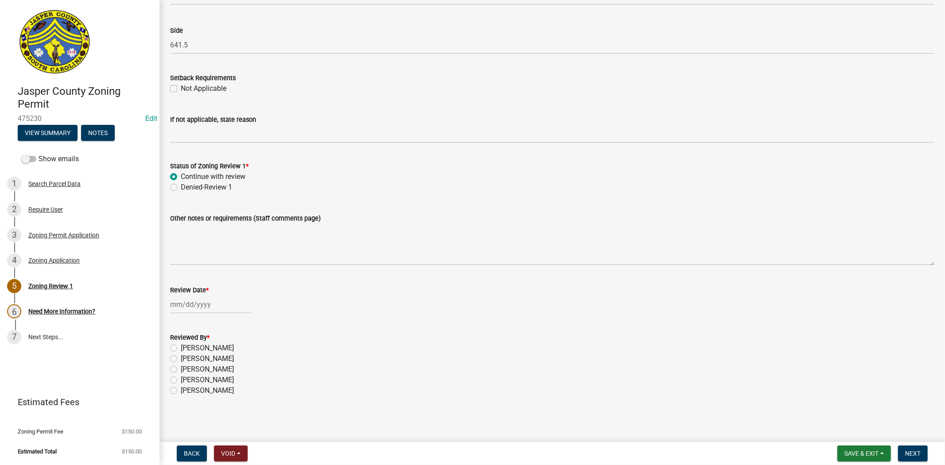
select select "9"
select select "2025"
click at [193, 309] on div "Jan Feb Mar Apr May Jun Jul Aug Sep Oct Nov Dec 1525 1526 1527 1528 1529 1530 1…" at bounding box center [210, 305] width 81 height 18
drag, startPoint x: 191, startPoint y: 359, endPoint x: 180, endPoint y: 382, distance: 25.4
click at [191, 359] on div "9" at bounding box center [193, 365] width 14 height 14
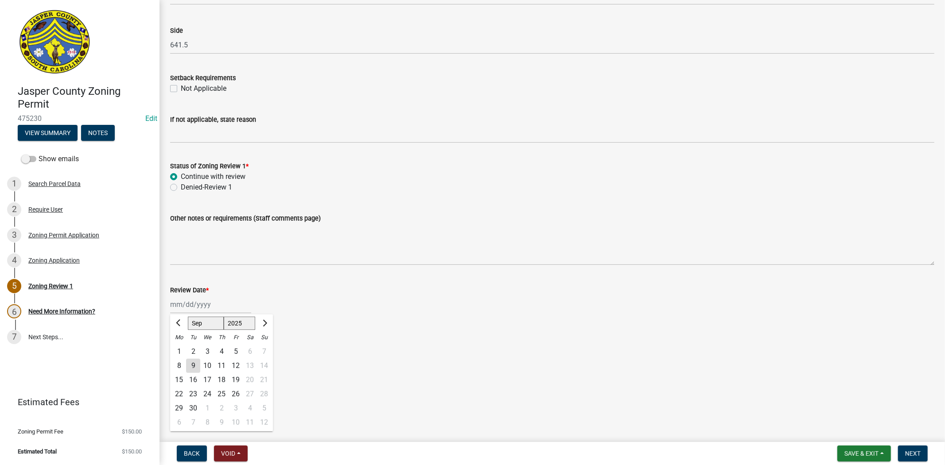
type input "09/09/2025"
click at [169, 345] on div "Reviewed By * Ciara Chapman Lisa Wagner Ryan Campbell Stephanie Oviedo Tara Hay…" at bounding box center [553, 359] width 778 height 74
click at [181, 348] on label "Ciara Chapman" at bounding box center [207, 348] width 53 height 11
click at [181, 348] on input "Ciara Chapman" at bounding box center [184, 346] width 6 height 6
radio input "true"
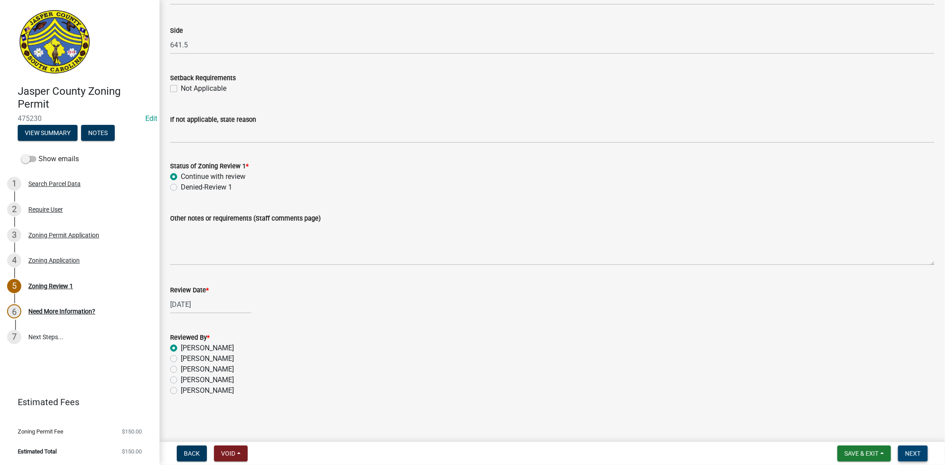
click at [908, 450] on span "Next" at bounding box center [913, 453] width 16 height 7
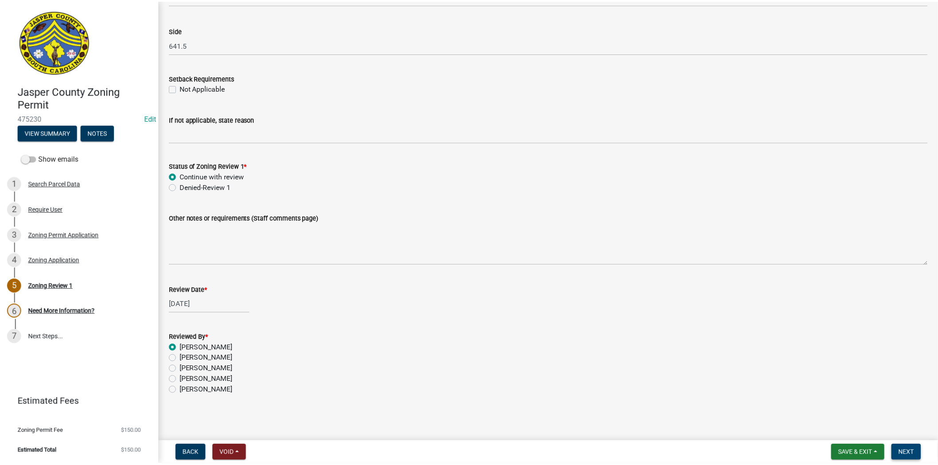
scroll to position [0, 0]
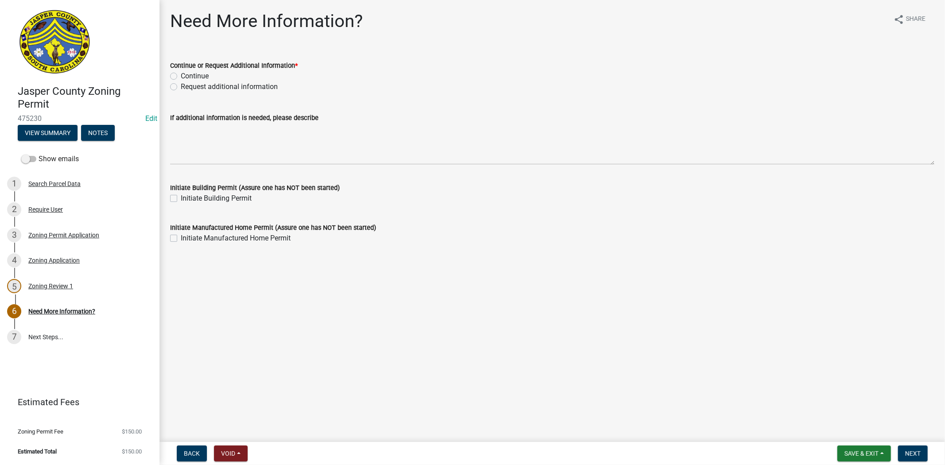
click at [181, 84] on label "Request additional information" at bounding box center [229, 87] width 97 height 11
click at [181, 84] on input "Request additional information" at bounding box center [184, 85] width 6 height 6
radio input "true"
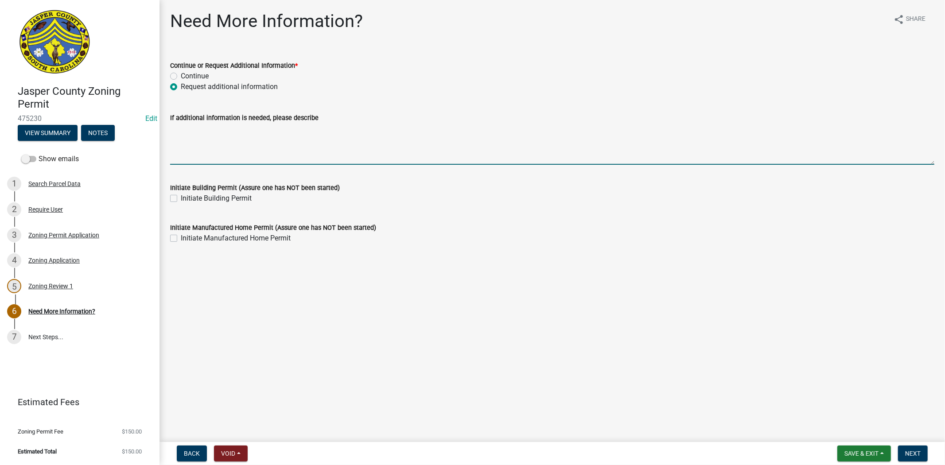
drag, startPoint x: 174, startPoint y: 125, endPoint x: 581, endPoint y: 127, distance: 407.2
click at [175, 125] on textarea "If additional information is needed, please describe" at bounding box center [552, 144] width 764 height 42
type textarea "y"
type textarea "W"
type textarea "is the old home being Moved or demolished"
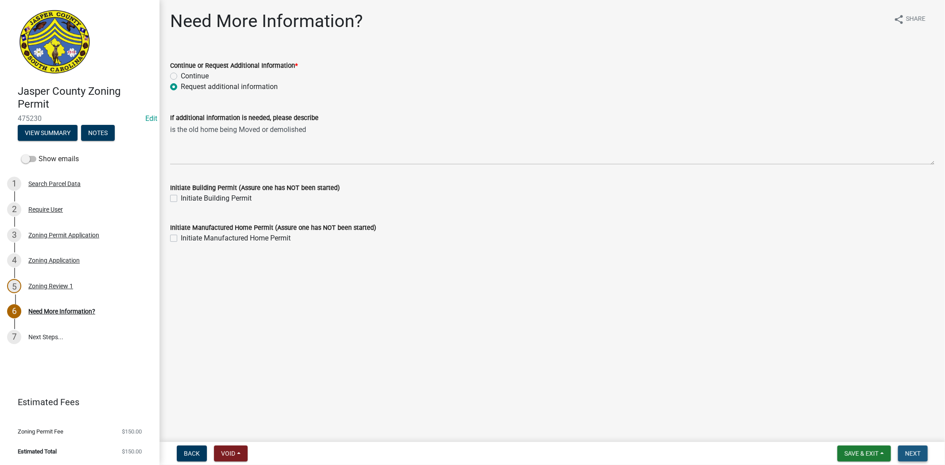
click at [907, 454] on span "Next" at bounding box center [913, 453] width 16 height 7
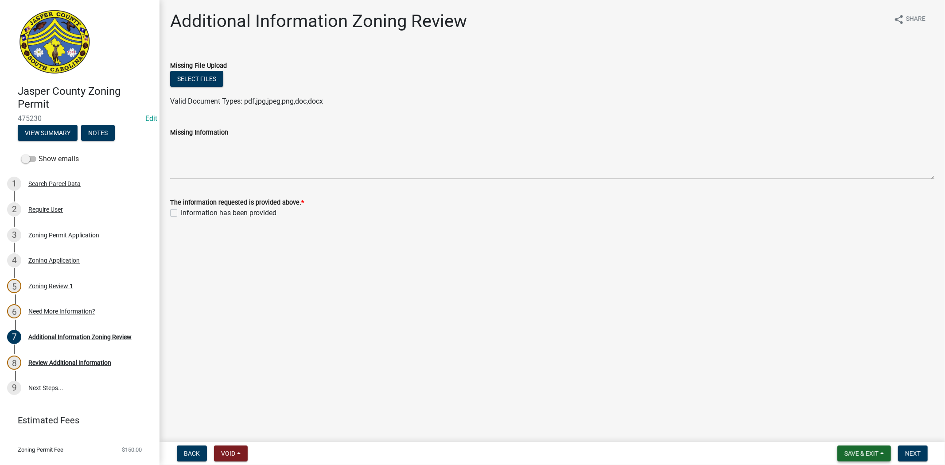
drag, startPoint x: 857, startPoint y: 448, endPoint x: 849, endPoint y: 431, distance: 18.8
click at [860, 446] on button "Save & Exit" at bounding box center [864, 454] width 54 height 16
click at [849, 428] on button "Save & Exit" at bounding box center [855, 430] width 71 height 21
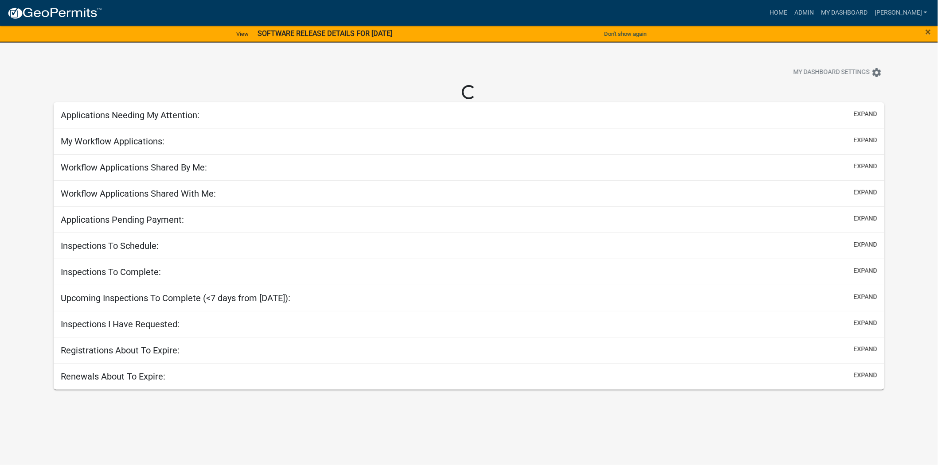
select select "2: 50"
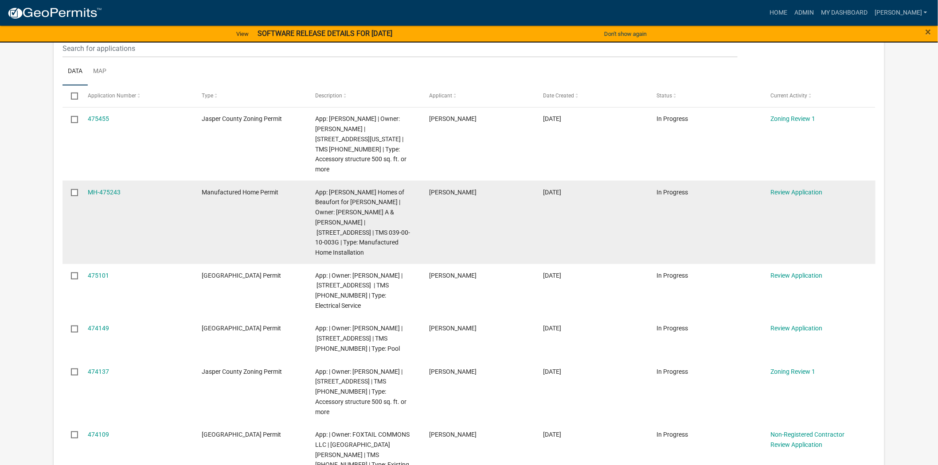
scroll to position [148, 0]
click at [116, 188] on link "MH-475243" at bounding box center [104, 191] width 33 height 7
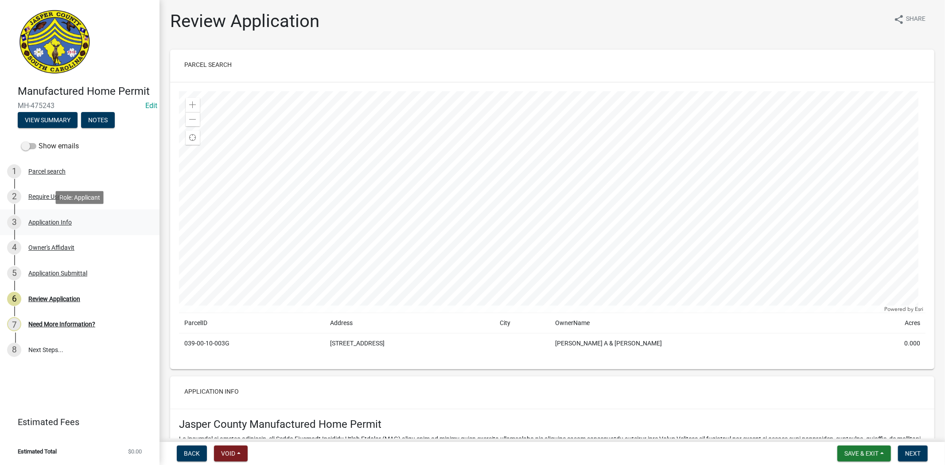
click at [65, 225] on div "Application Info" at bounding box center [49, 222] width 43 height 6
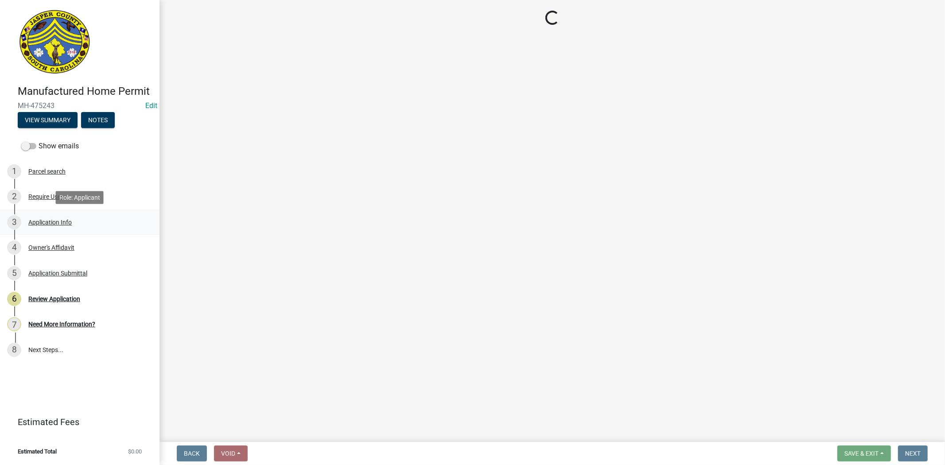
select select "00748aa1-56c2-4786-b7ff-9b3cb1d8d455"
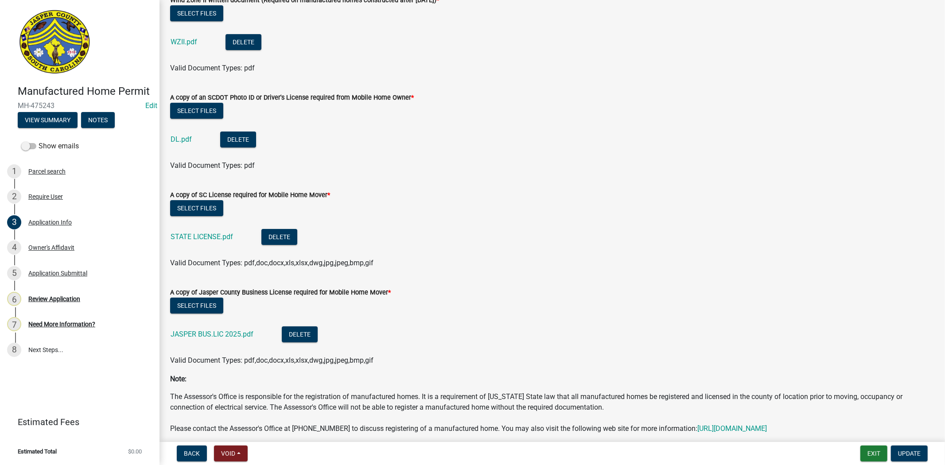
scroll to position [2755, 0]
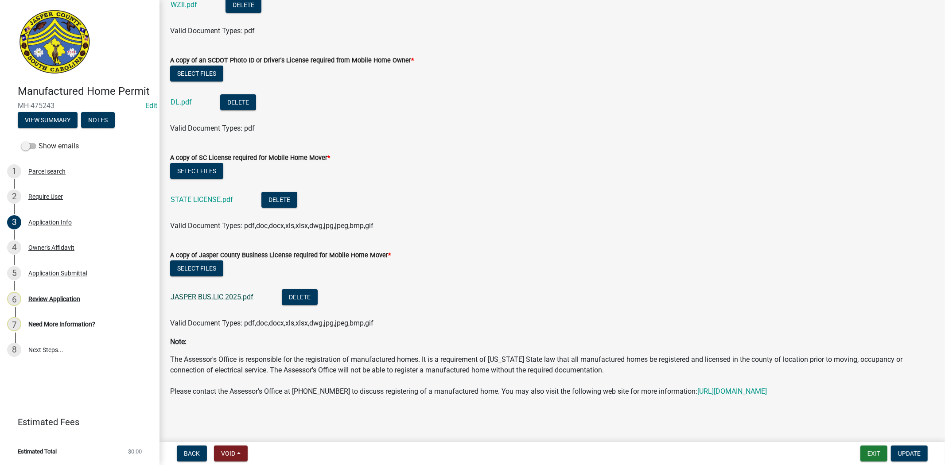
click at [185, 293] on link "JASPER BUS.LIC 2025.pdf" at bounding box center [212, 297] width 83 height 8
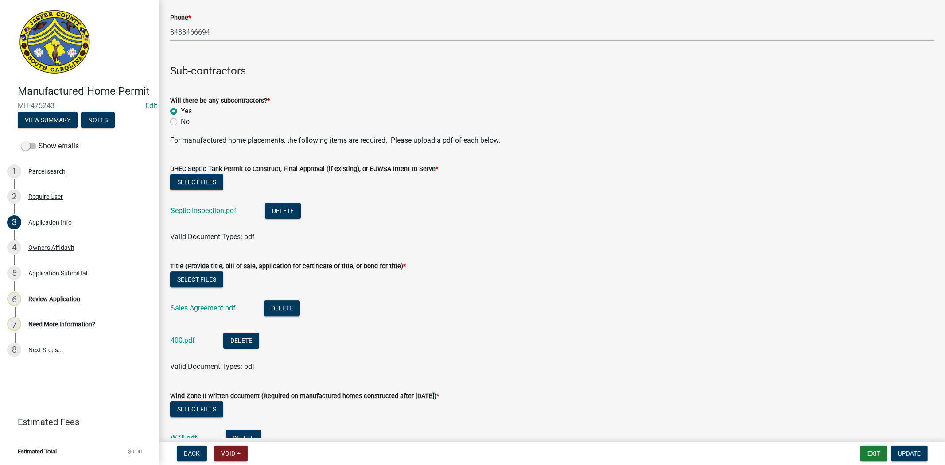
scroll to position [2017, 0]
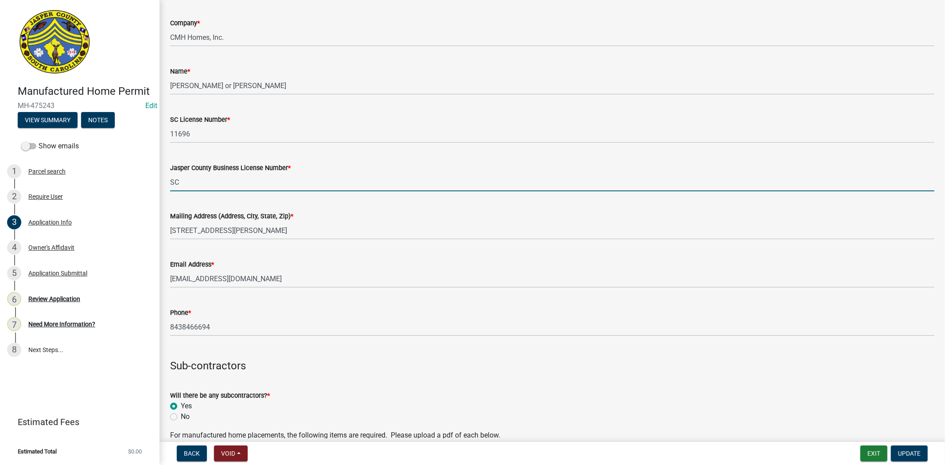
click at [203, 187] on input "SC" at bounding box center [552, 182] width 764 height 18
type input "S"
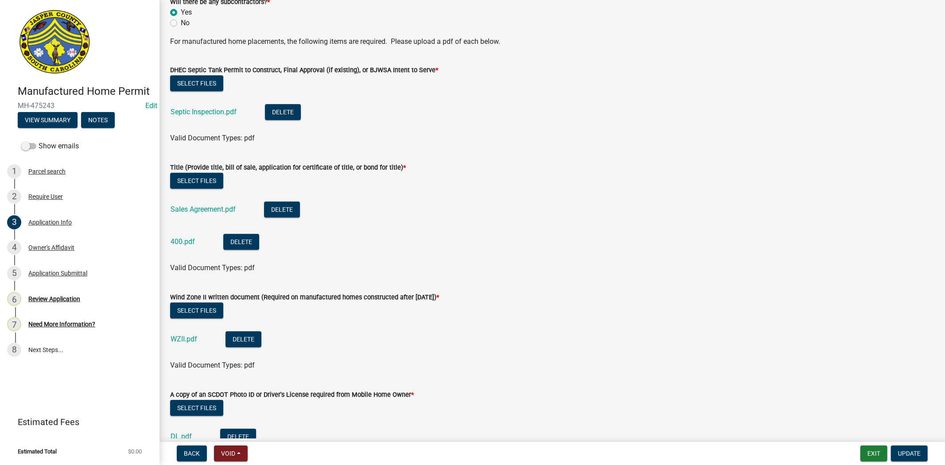
scroll to position [2312, 0]
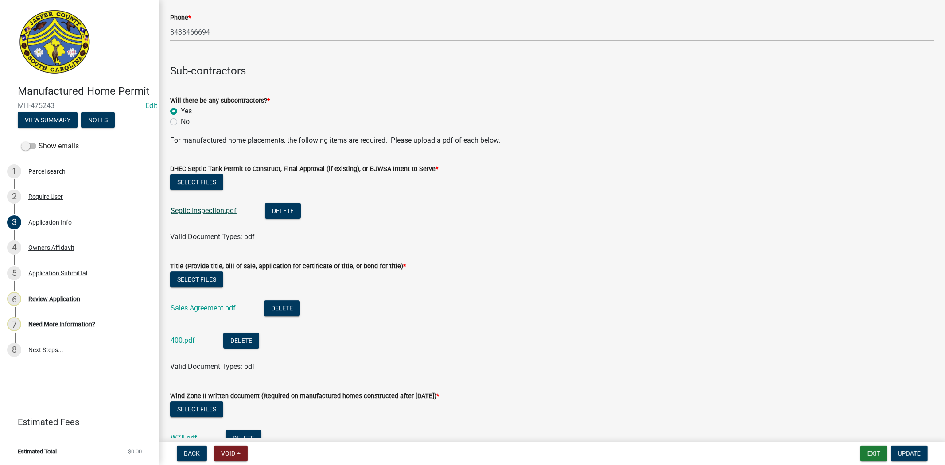
type input "6895"
click at [210, 209] on link "Septic Inspection.pdf" at bounding box center [204, 210] width 66 height 8
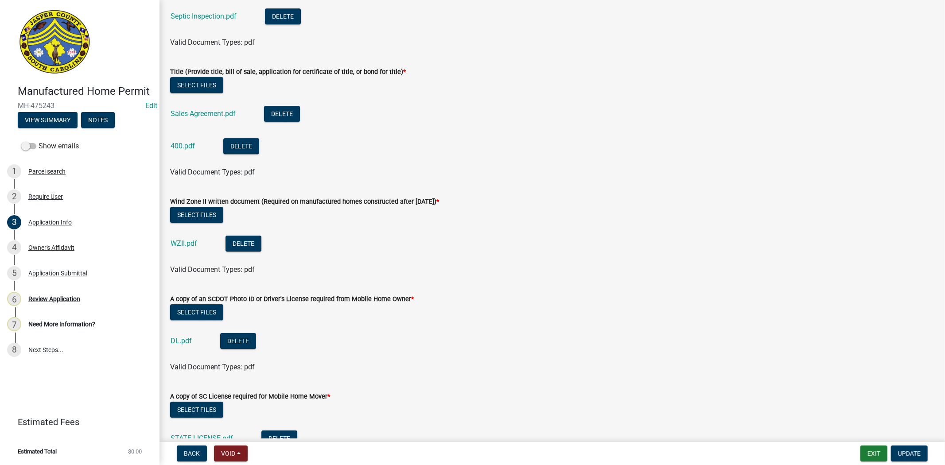
scroll to position [2509, 0]
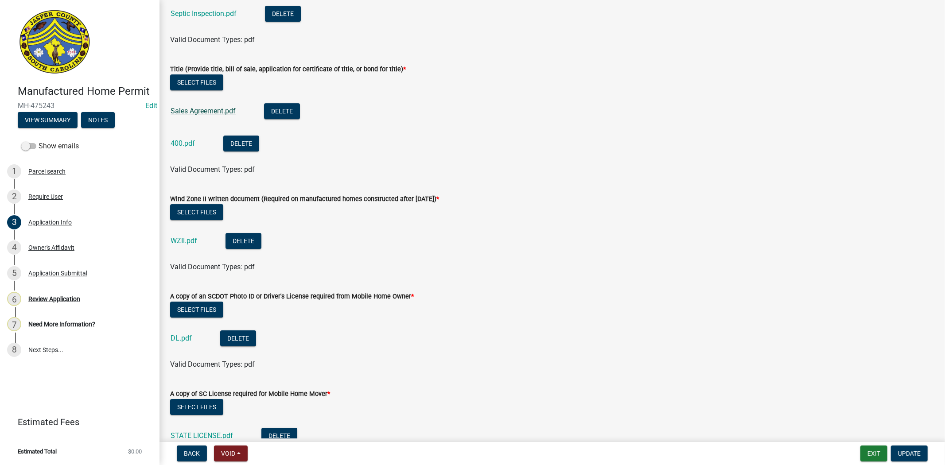
click at [206, 112] on link "Sales Agreement.pdf" at bounding box center [203, 111] width 65 height 8
click at [179, 140] on link "400.pdf" at bounding box center [183, 143] width 24 height 8
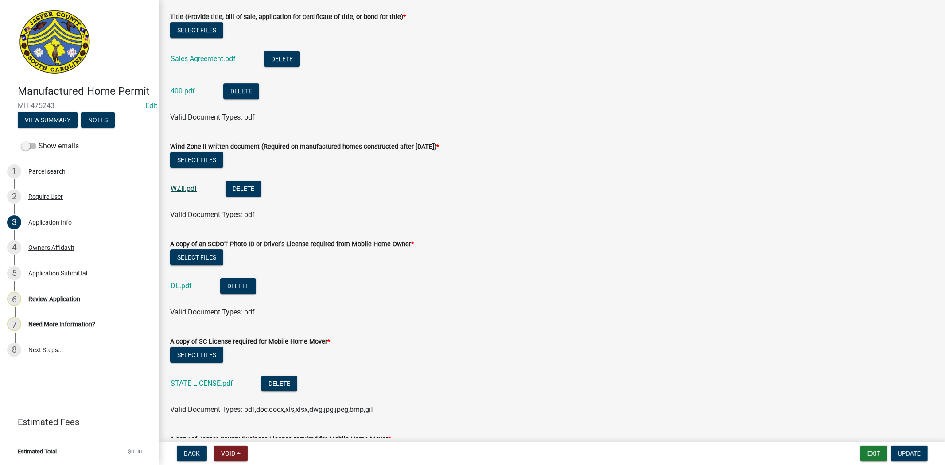
scroll to position [2559, 0]
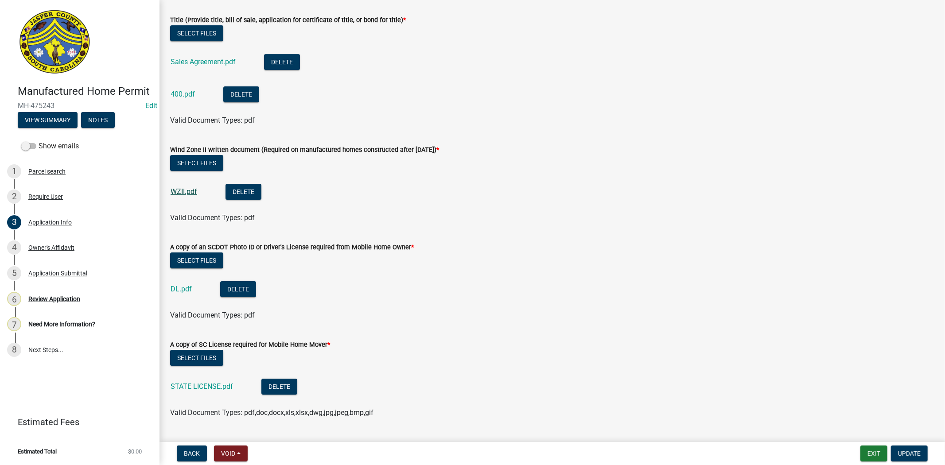
click at [187, 195] on link "WZII.pdf" at bounding box center [184, 191] width 27 height 8
click at [183, 291] on link "DL.pdf" at bounding box center [181, 289] width 21 height 8
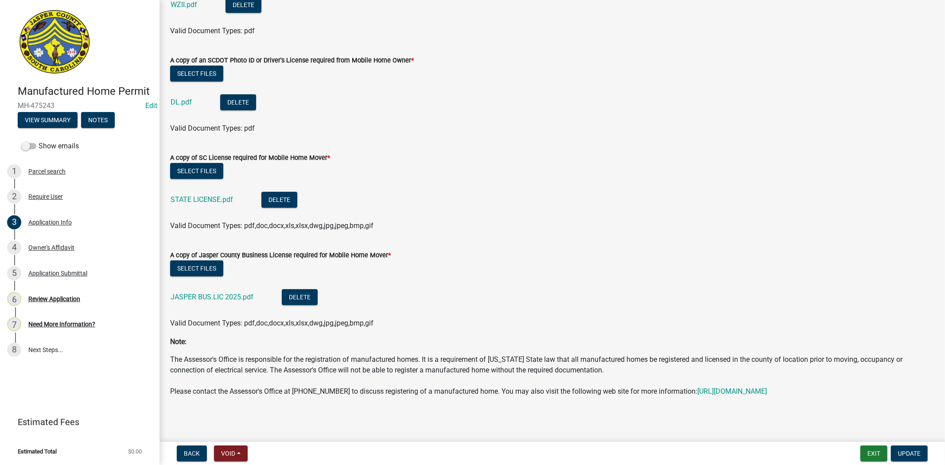
scroll to position [2755, 0]
click at [59, 290] on link "6 Review Application" at bounding box center [80, 299] width 160 height 26
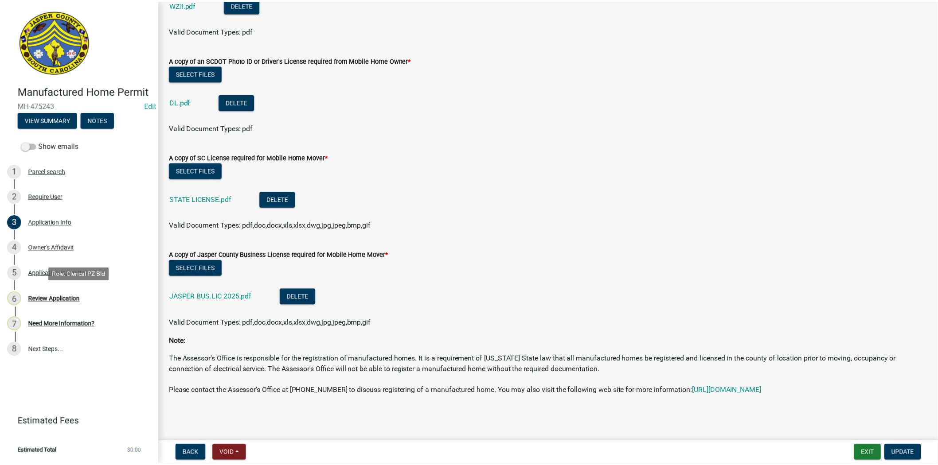
scroll to position [0, 0]
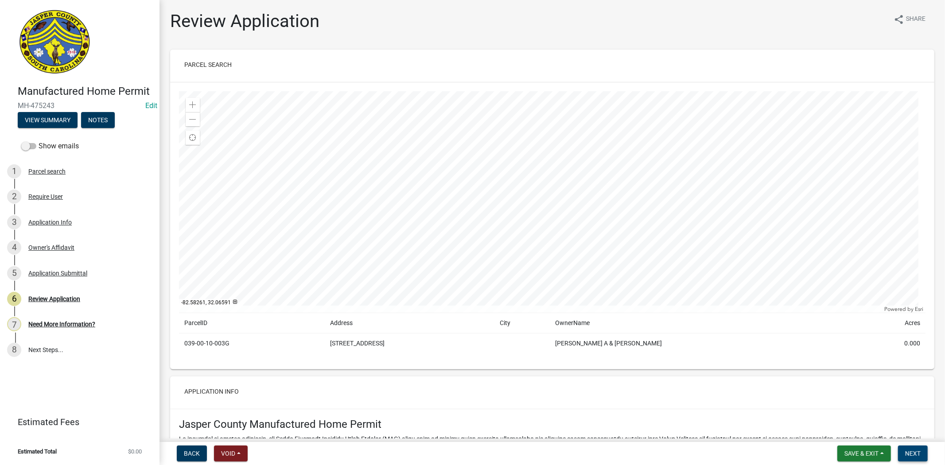
click at [910, 458] on button "Next" at bounding box center [913, 454] width 30 height 16
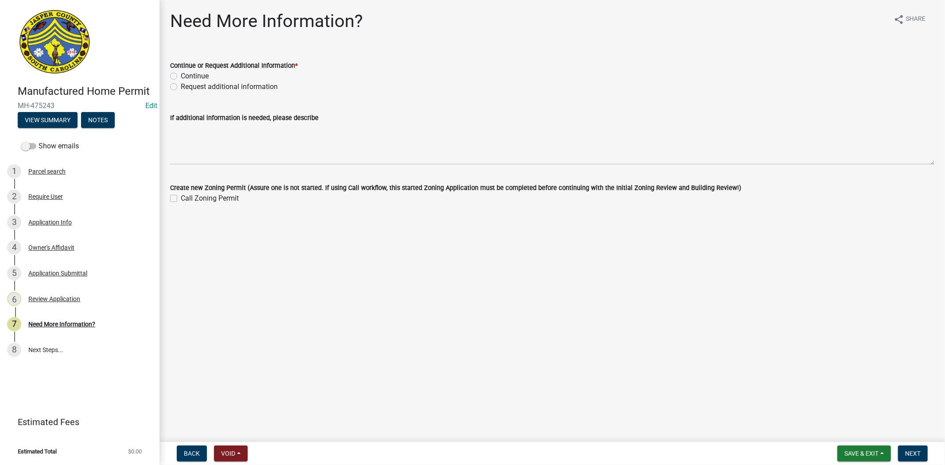
click at [181, 88] on label "Request additional information" at bounding box center [229, 87] width 97 height 11
click at [181, 87] on input "Request additional information" at bounding box center [184, 85] width 6 height 6
radio input "true"
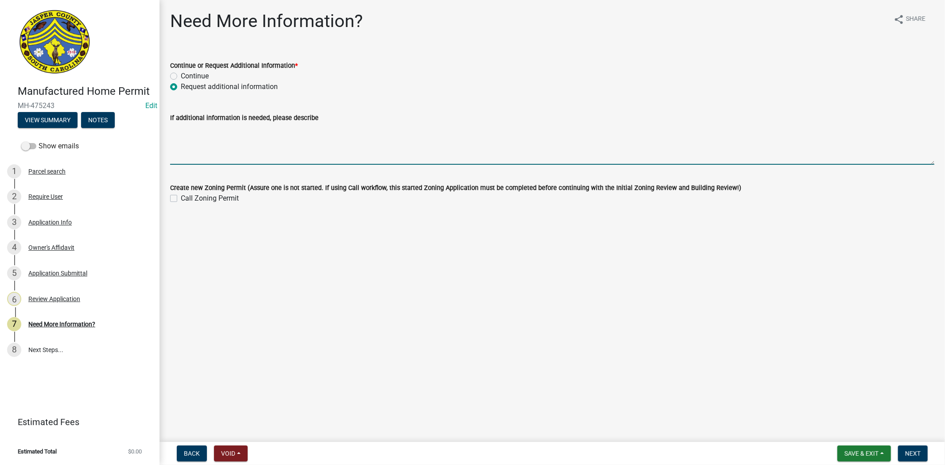
click at [181, 138] on textarea "If additional information is needed, please describe" at bounding box center [552, 144] width 764 height 42
type textarea "the septic letter needs to state if the existing septic is operable or not."
click at [911, 456] on span "Next" at bounding box center [913, 453] width 16 height 7
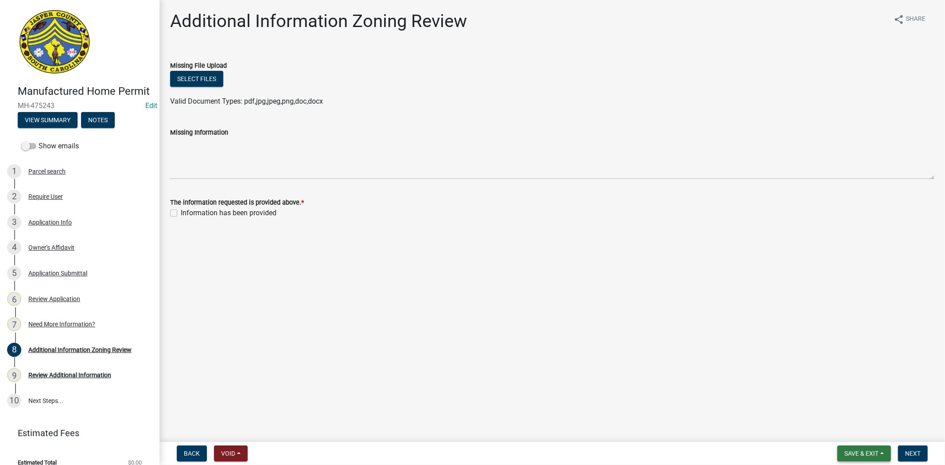
drag, startPoint x: 872, startPoint y: 449, endPoint x: 861, endPoint y: 437, distance: 16.6
click at [870, 448] on button "Save & Exit" at bounding box center [864, 454] width 54 height 16
click at [855, 429] on button "Save & Exit" at bounding box center [855, 430] width 71 height 21
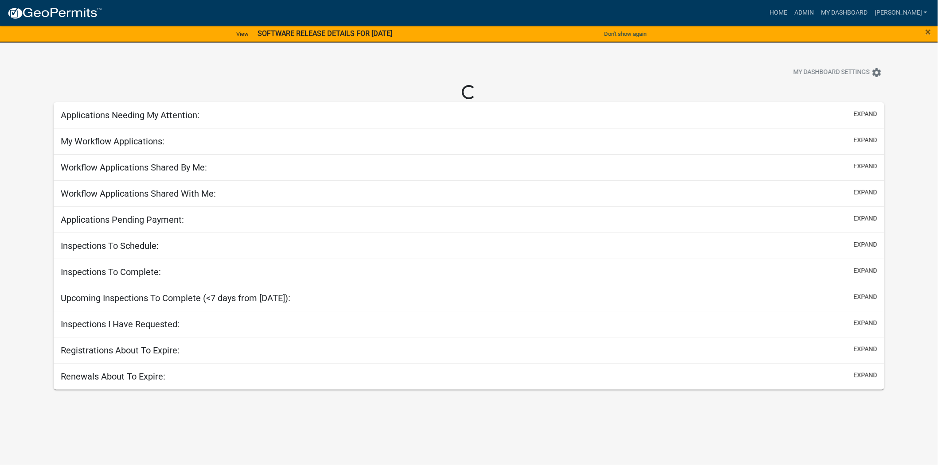
select select "2: 50"
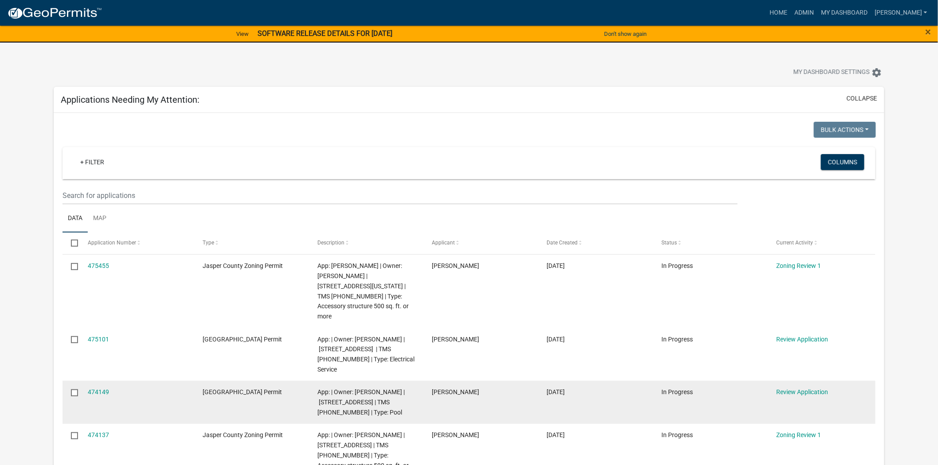
scroll to position [49, 0]
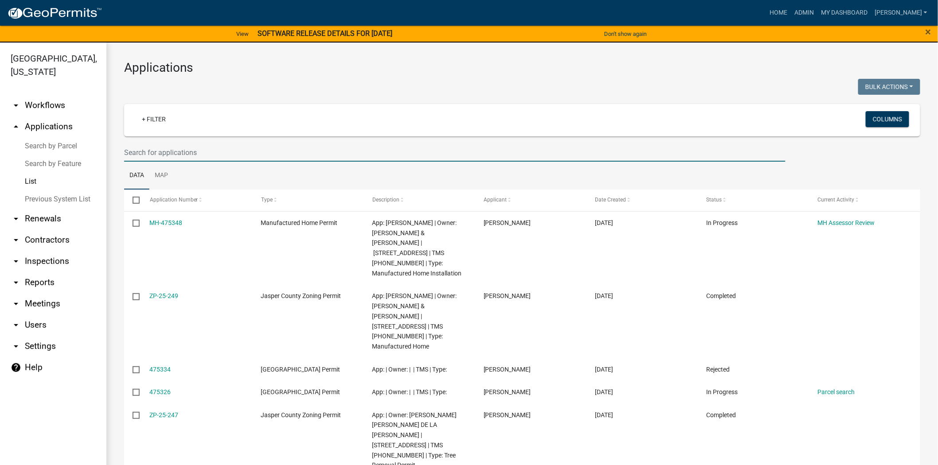
drag, startPoint x: 218, startPoint y: 147, endPoint x: 201, endPoint y: 138, distance: 19.2
click at [218, 147] on input "text" at bounding box center [454, 153] width 661 height 18
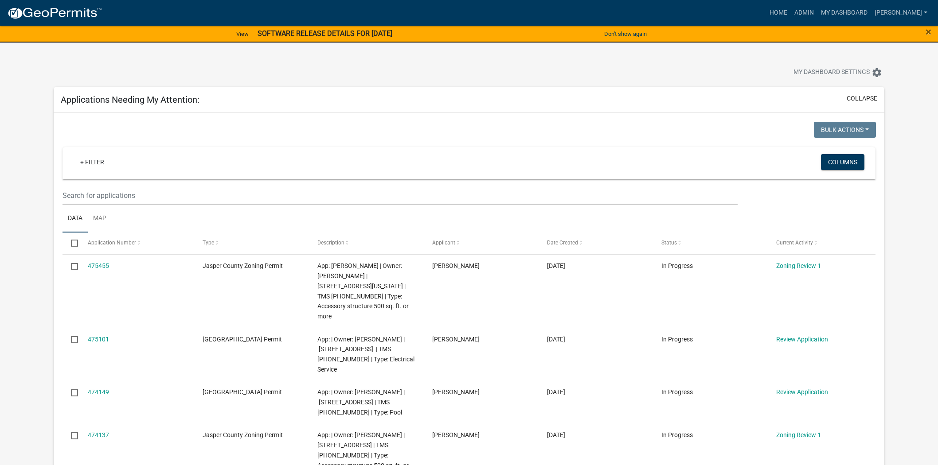
select select "2: 50"
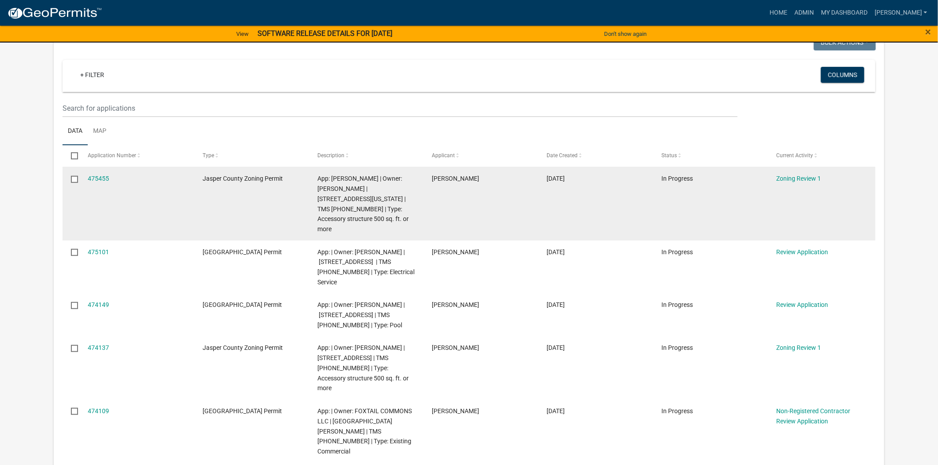
scroll to position [246, 0]
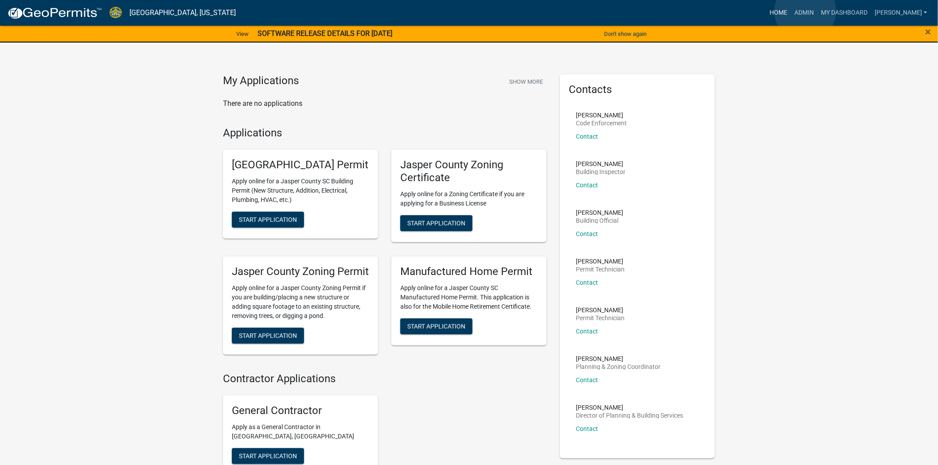
click at [791, 11] on link "Home" at bounding box center [778, 12] width 25 height 17
click at [791, 12] on link "Home" at bounding box center [778, 12] width 25 height 17
click at [114, 9] on img at bounding box center [115, 13] width 13 height 12
click at [52, 11] on img at bounding box center [54, 13] width 95 height 13
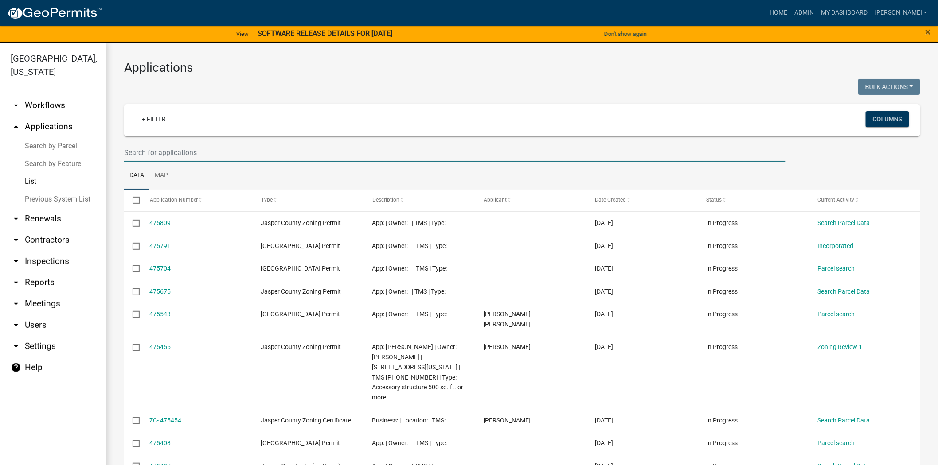
click at [215, 144] on input "text" at bounding box center [454, 153] width 661 height 18
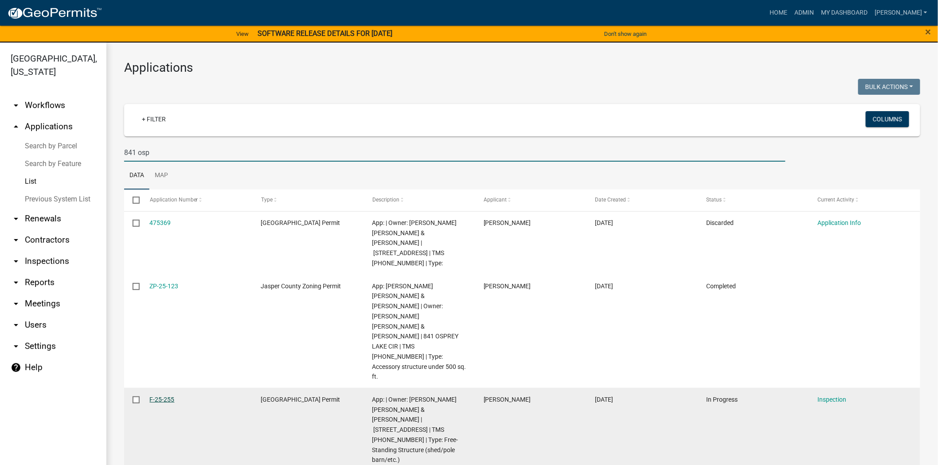
type input "841 osp"
click at [156, 396] on link "F-25-255" at bounding box center [162, 399] width 25 height 7
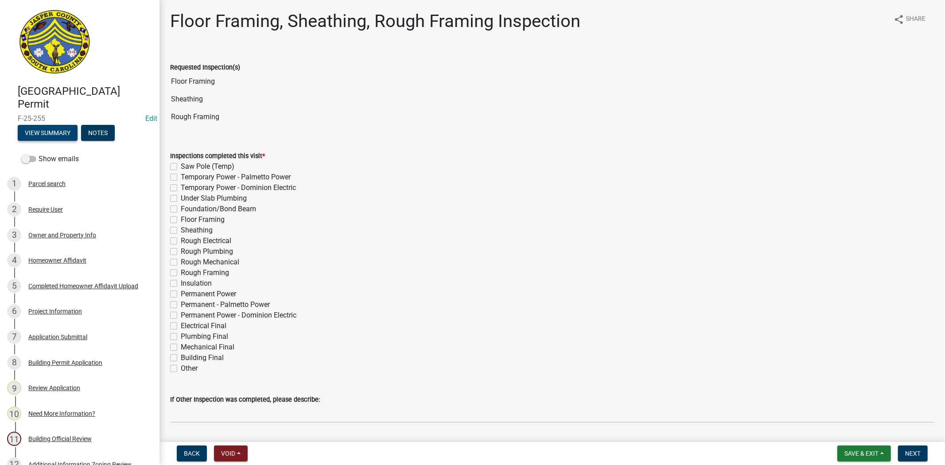
click at [42, 133] on button "View Summary" at bounding box center [48, 133] width 60 height 16
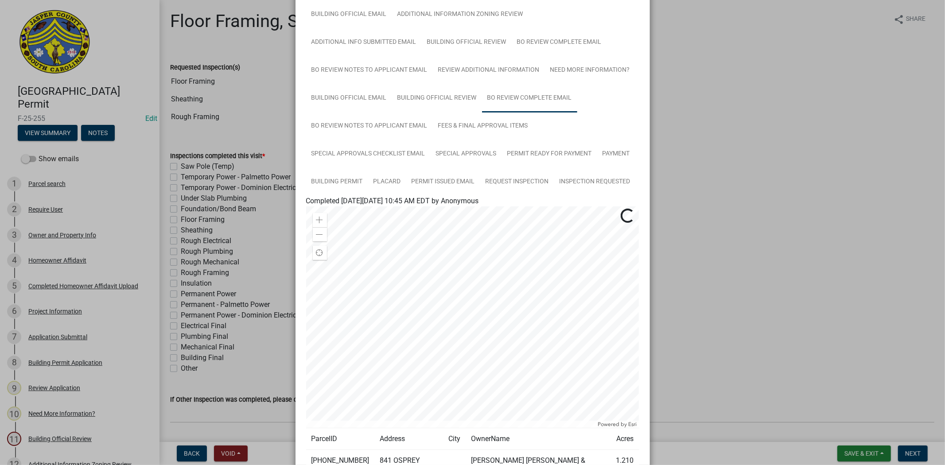
scroll to position [295, 0]
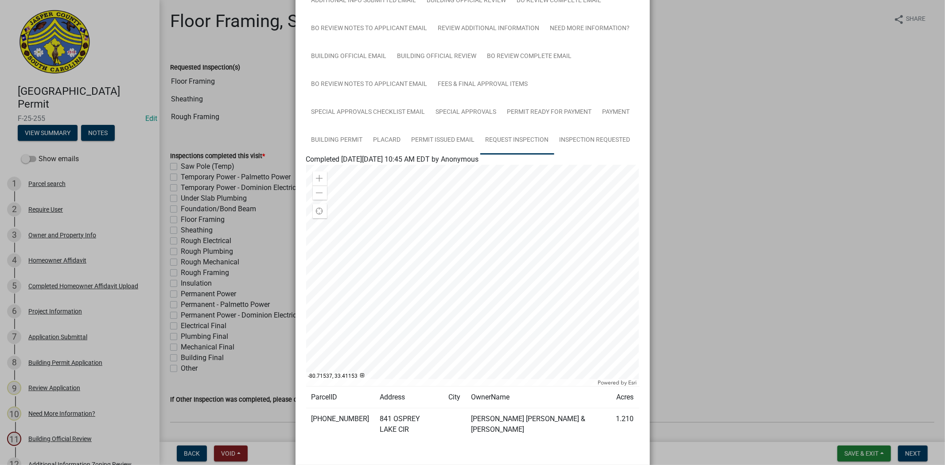
click at [517, 149] on link "Request Inspection" at bounding box center [517, 140] width 74 height 28
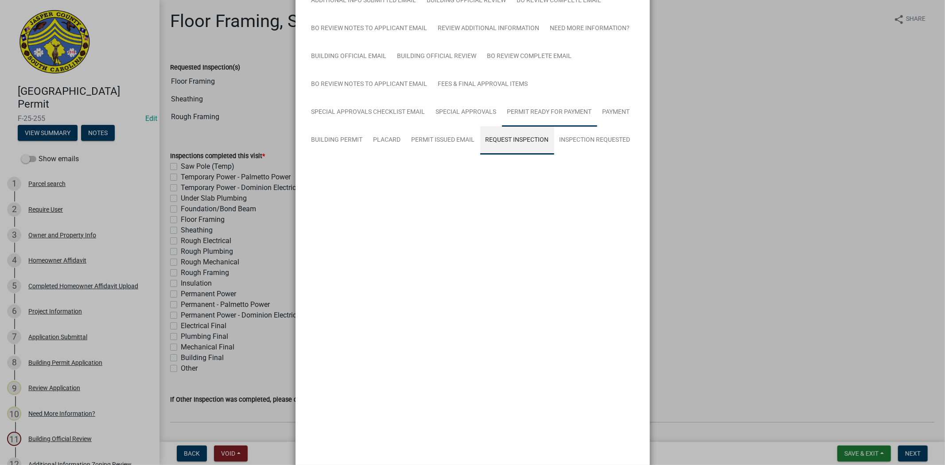
scroll to position [242, 0]
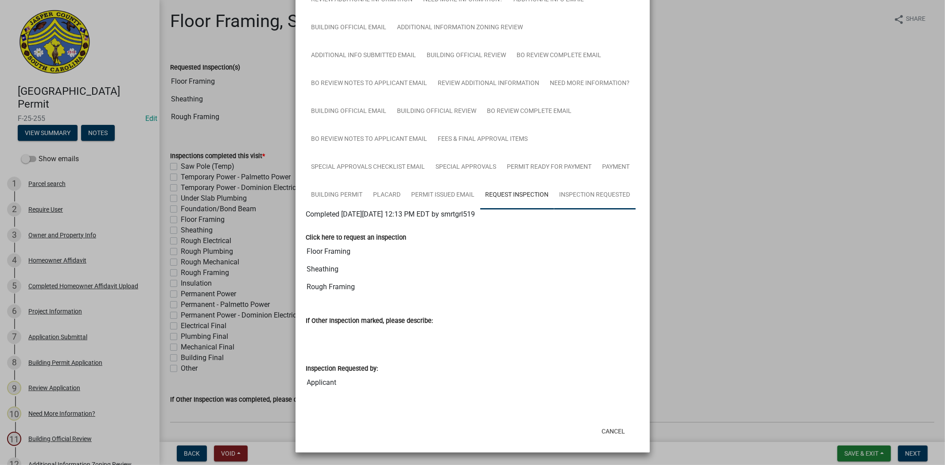
click at [601, 194] on link "Inspection Requested" at bounding box center [595, 195] width 82 height 28
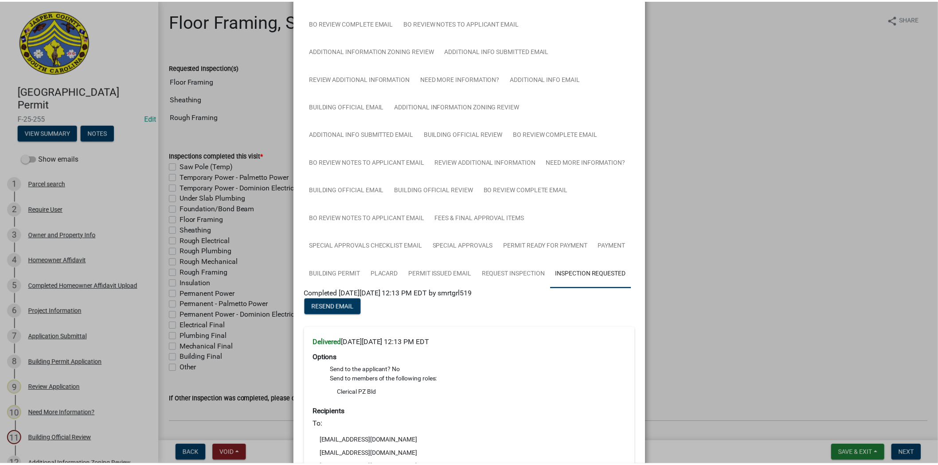
scroll to position [144, 0]
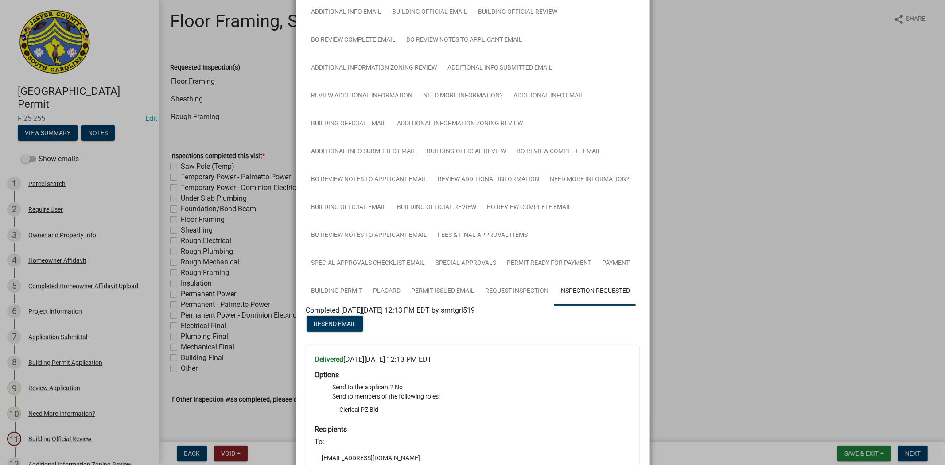
click at [708, 198] on ngb-modal-window "Summary × Printer Friendly Parcel search Owner and Property Info Homeowner Affi…" at bounding box center [472, 232] width 945 height 465
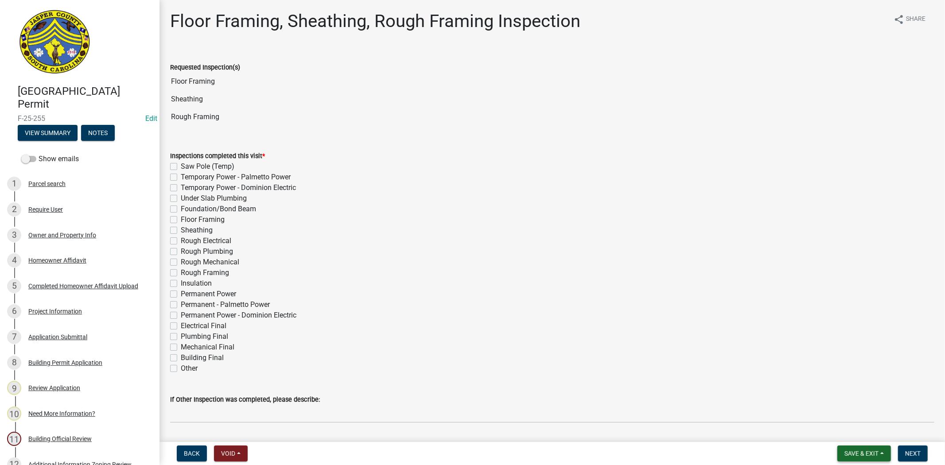
click at [855, 455] on span "Save & Exit" at bounding box center [862, 453] width 34 height 7
click at [844, 438] on button "Save & Exit" at bounding box center [855, 430] width 71 height 21
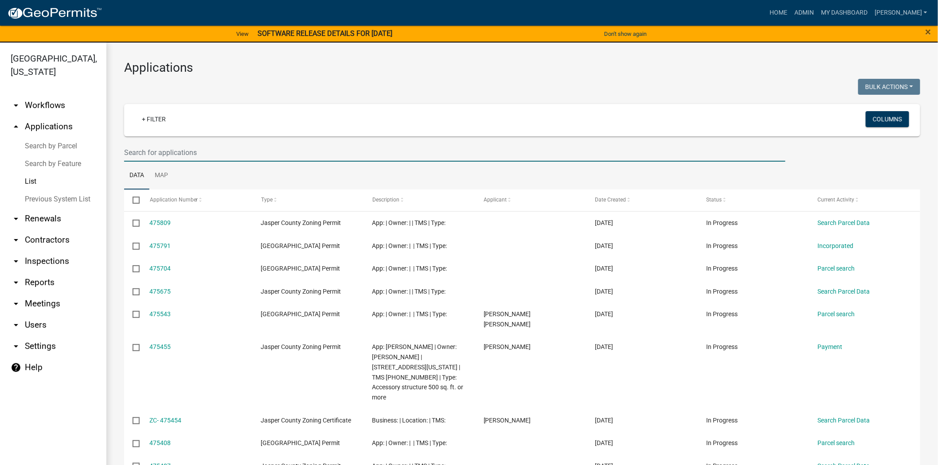
click at [238, 152] on input "text" at bounding box center [454, 153] width 661 height 18
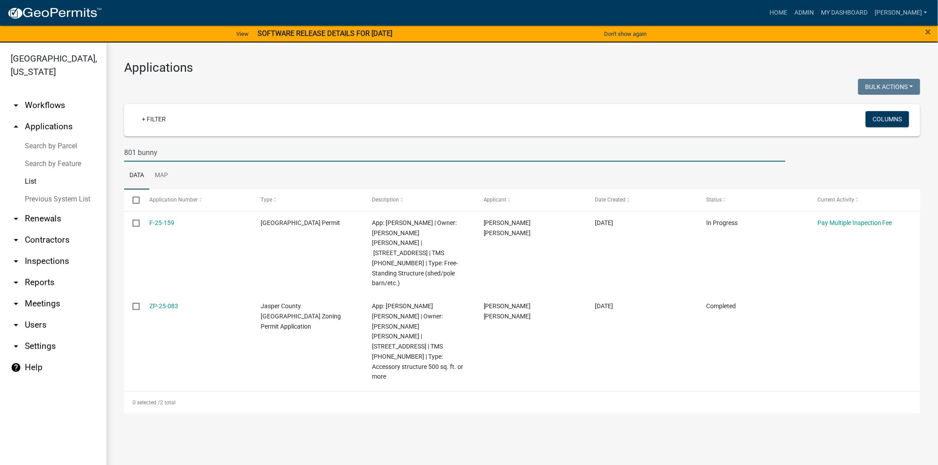
type input "801 bunny"
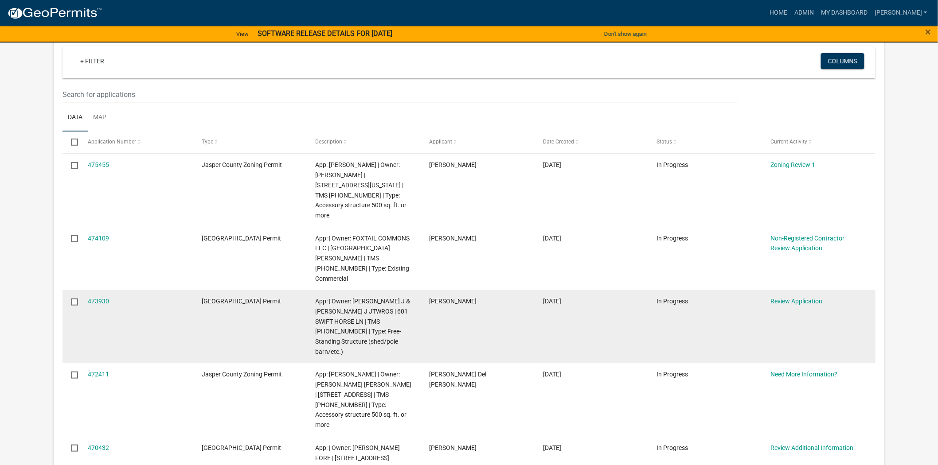
scroll to position [98, 0]
